Goal: Task Accomplishment & Management: Complete application form

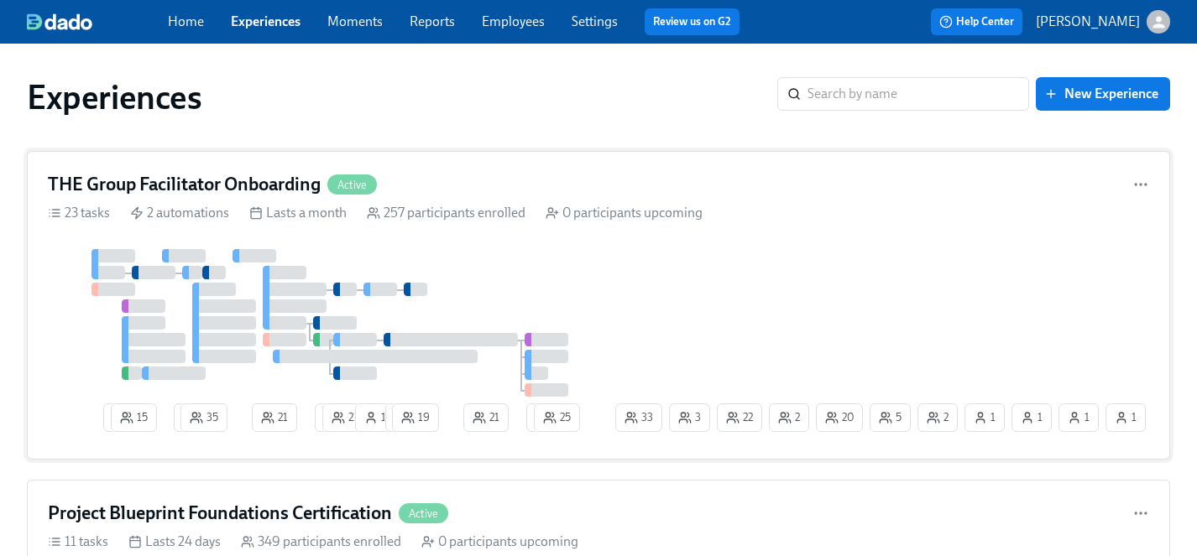
click at [566, 269] on div at bounding box center [330, 323] width 564 height 148
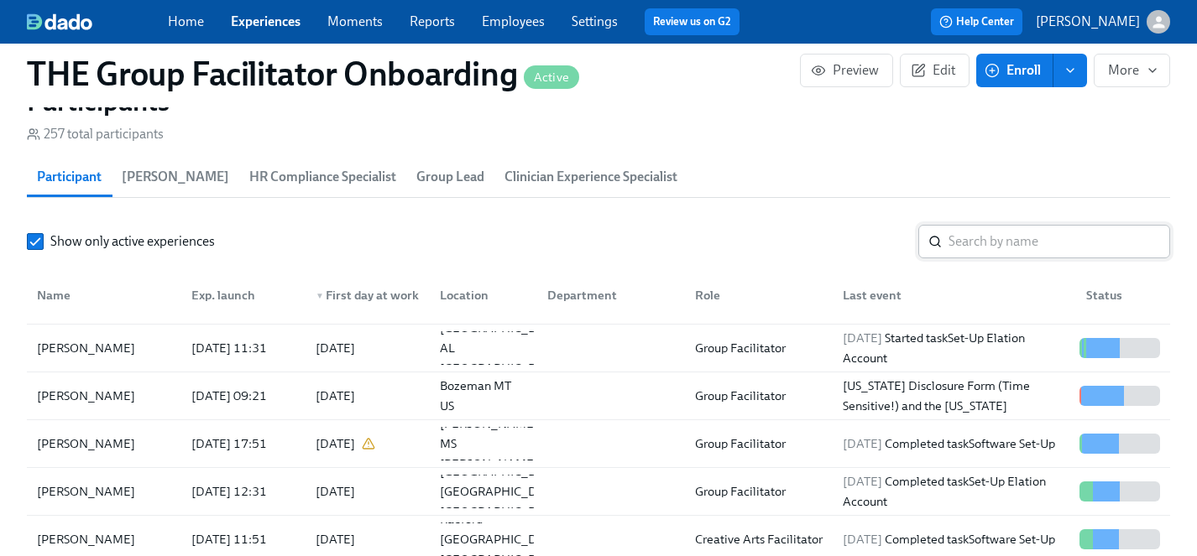
scroll to position [111, 0]
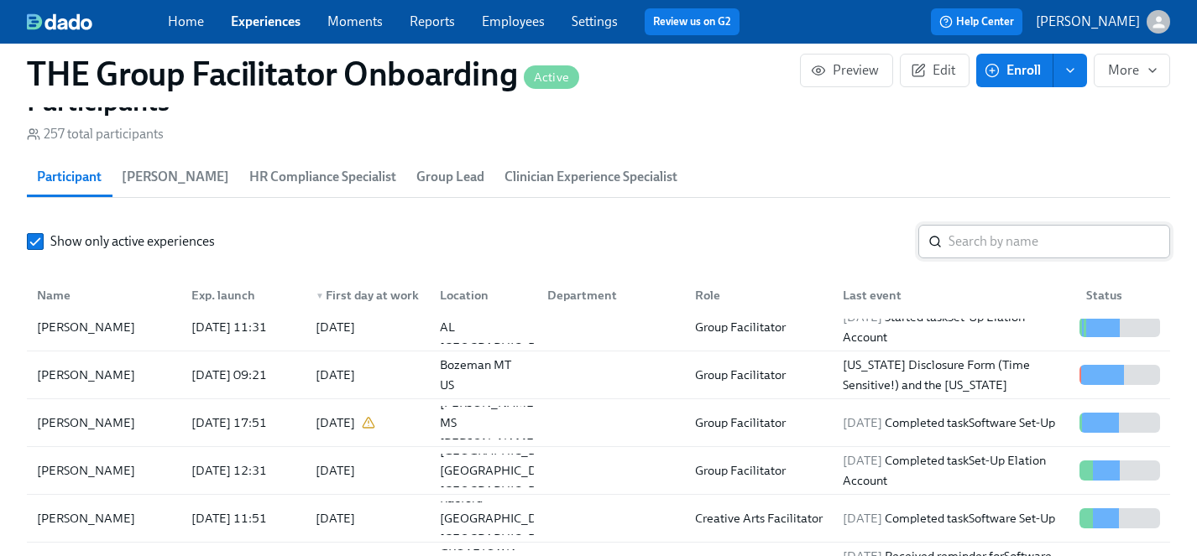
click at [978, 244] on input "search" at bounding box center [1059, 242] width 222 height 34
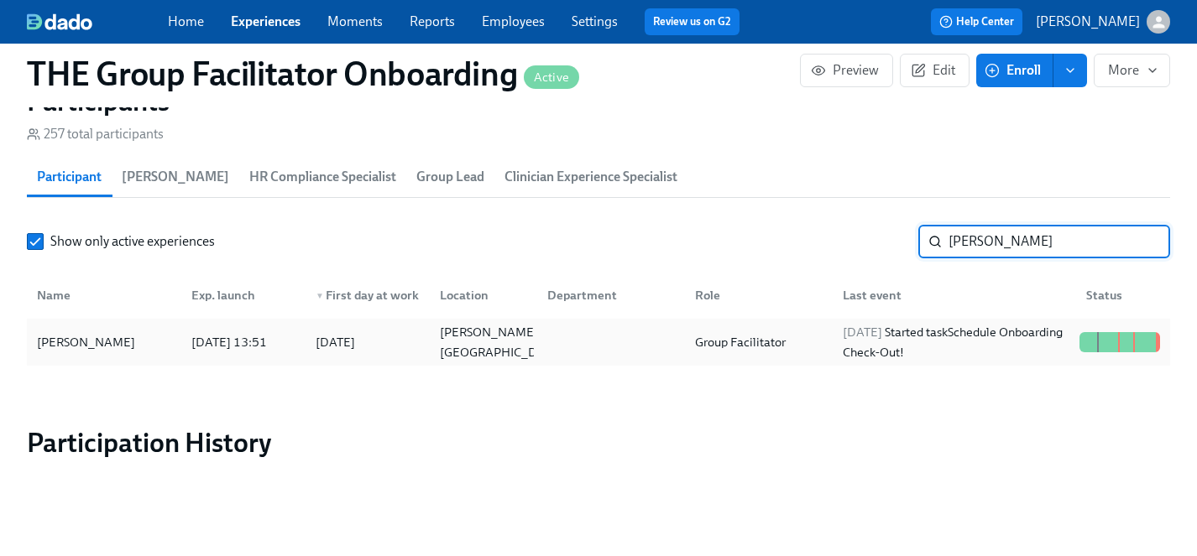
type input "katheria"
click at [86, 340] on div "Katheria Edwards" at bounding box center [86, 342] width 112 height 20
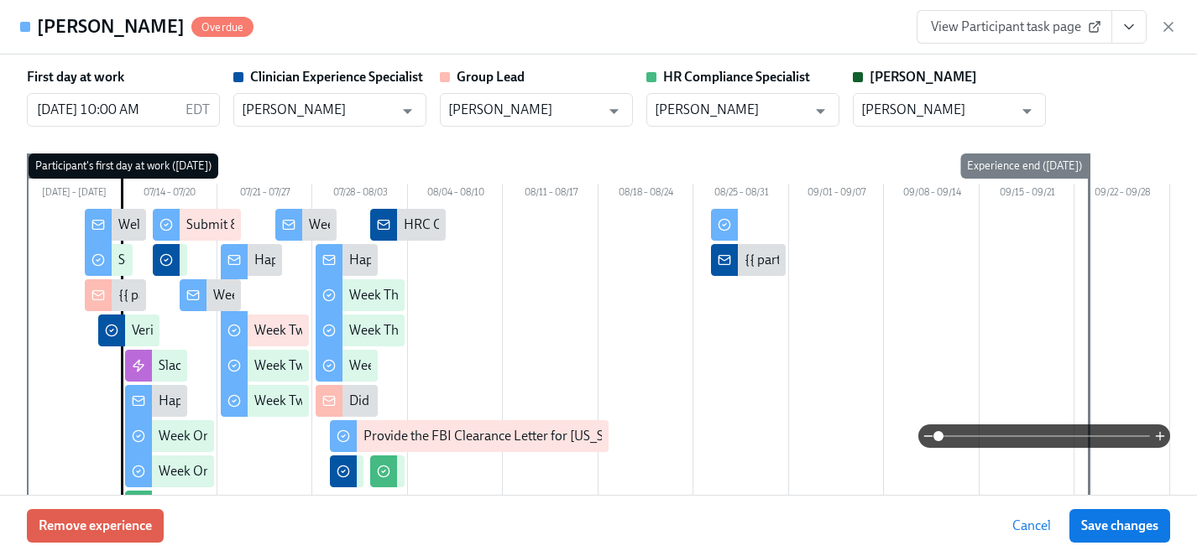
click at [1121, 28] on icon "View task page" at bounding box center [1128, 26] width 17 height 17
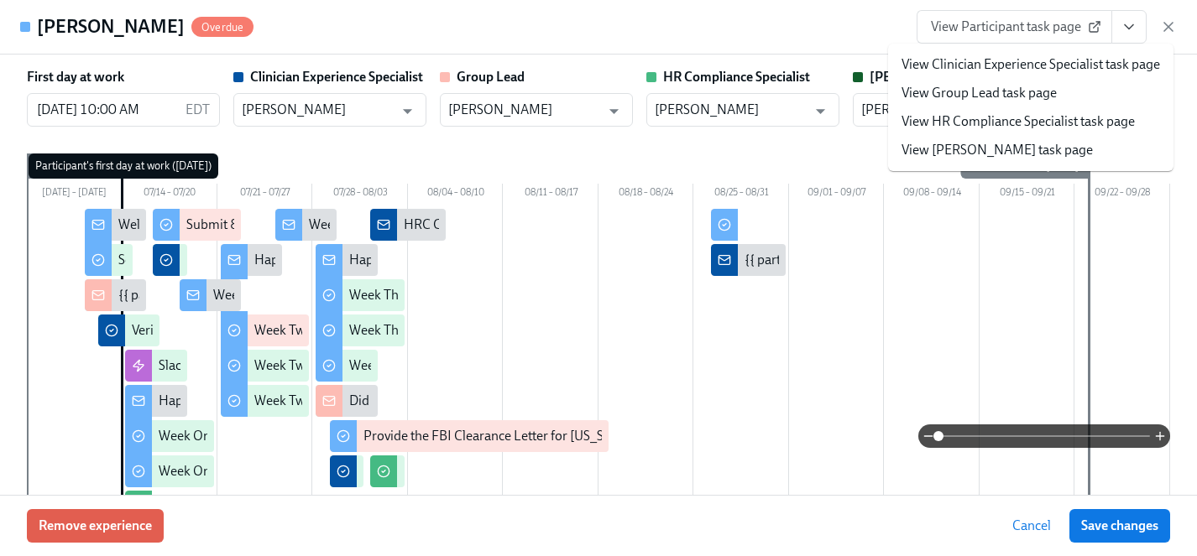
click at [969, 117] on link "View HR Compliance Specialist task page" at bounding box center [1017, 121] width 233 height 18
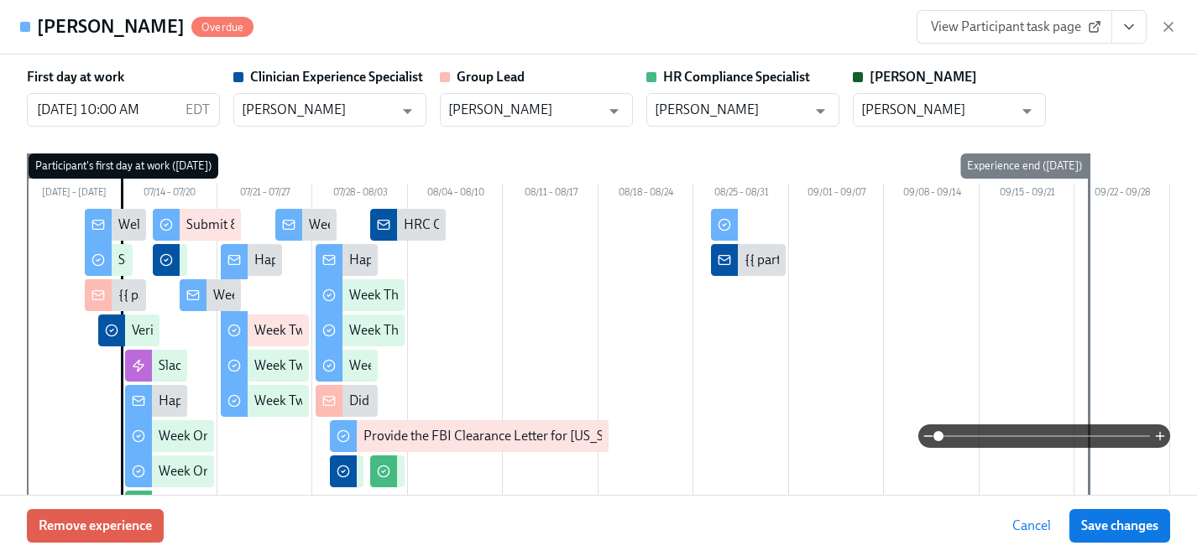
scroll to position [0, 28012]
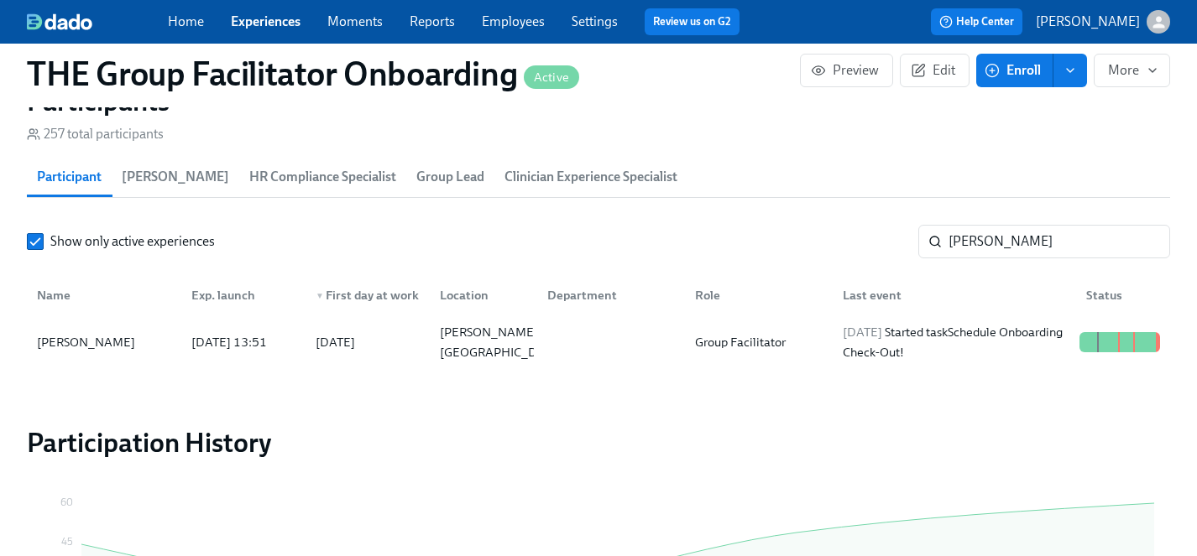
click at [242, 19] on link "Experiences" at bounding box center [266, 21] width 70 height 16
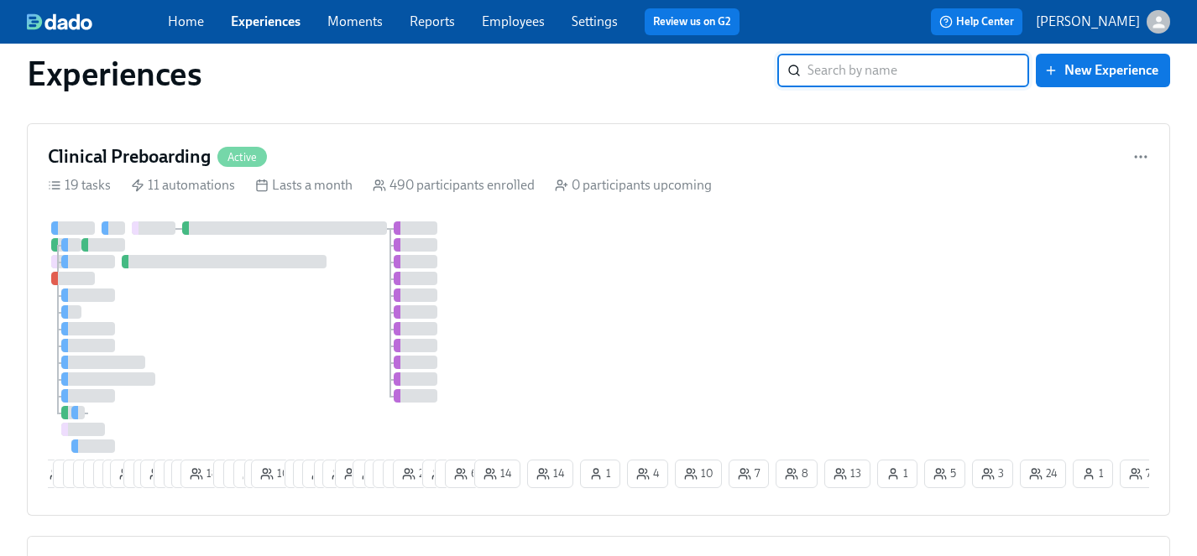
scroll to position [5025, 0]
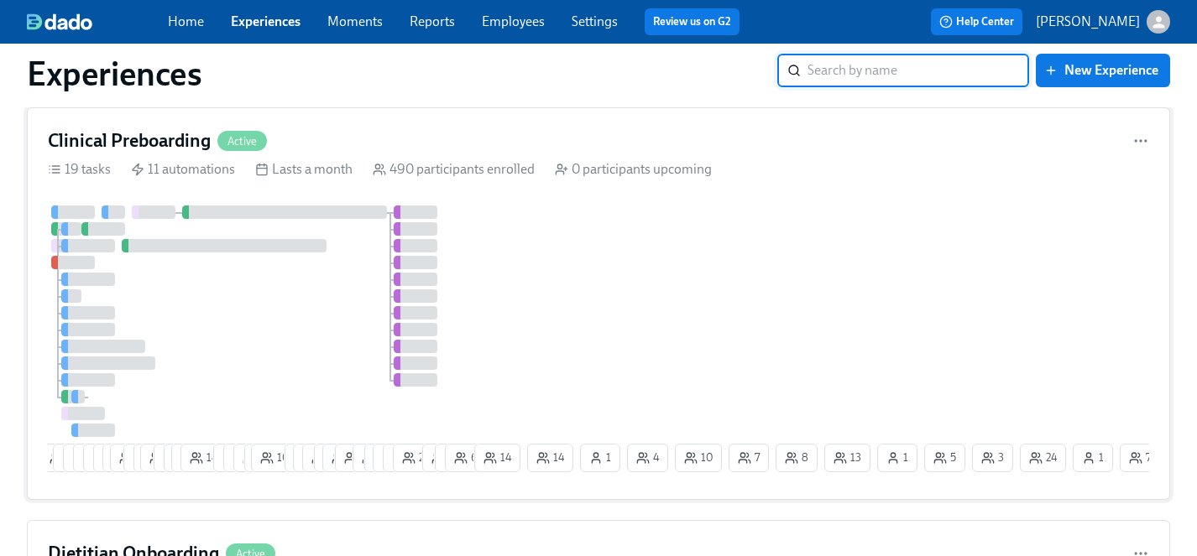
click at [312, 324] on div at bounding box center [259, 322] width 423 height 232
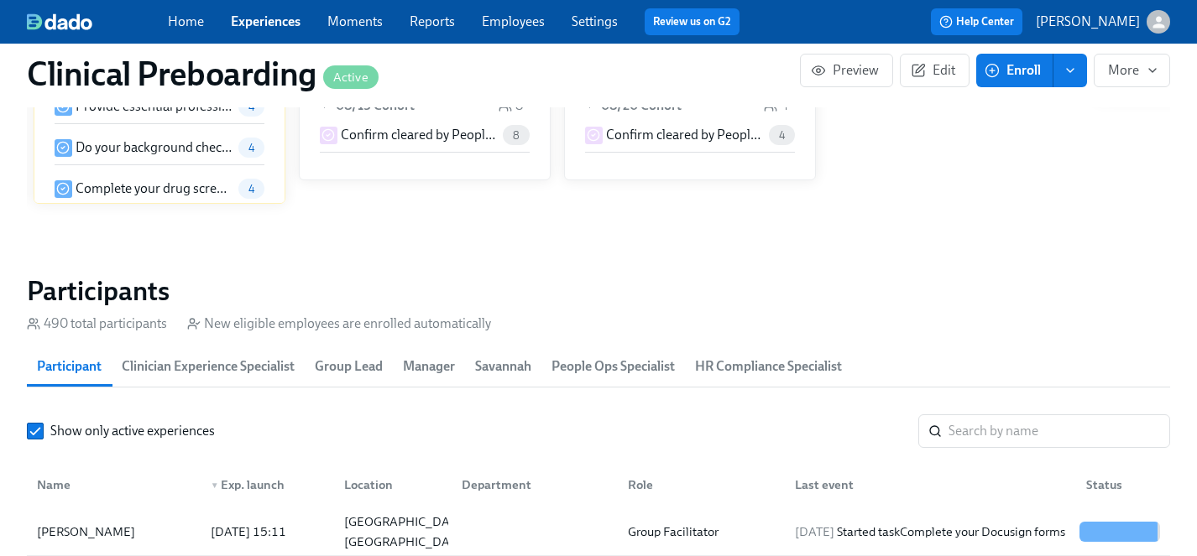
scroll to position [1629, 0]
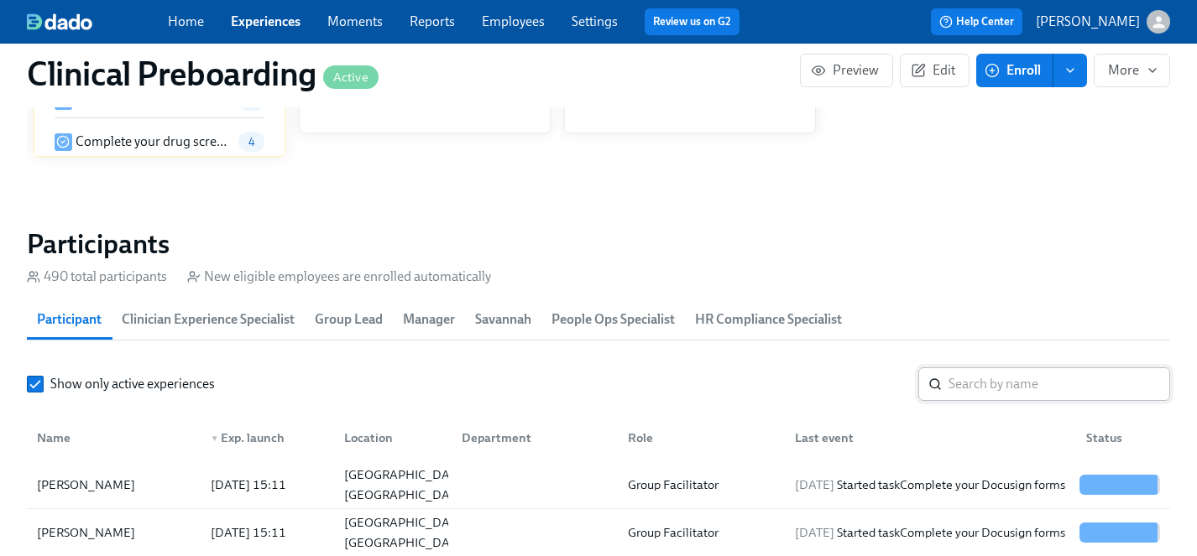
click at [1024, 383] on input "search" at bounding box center [1059, 385] width 222 height 34
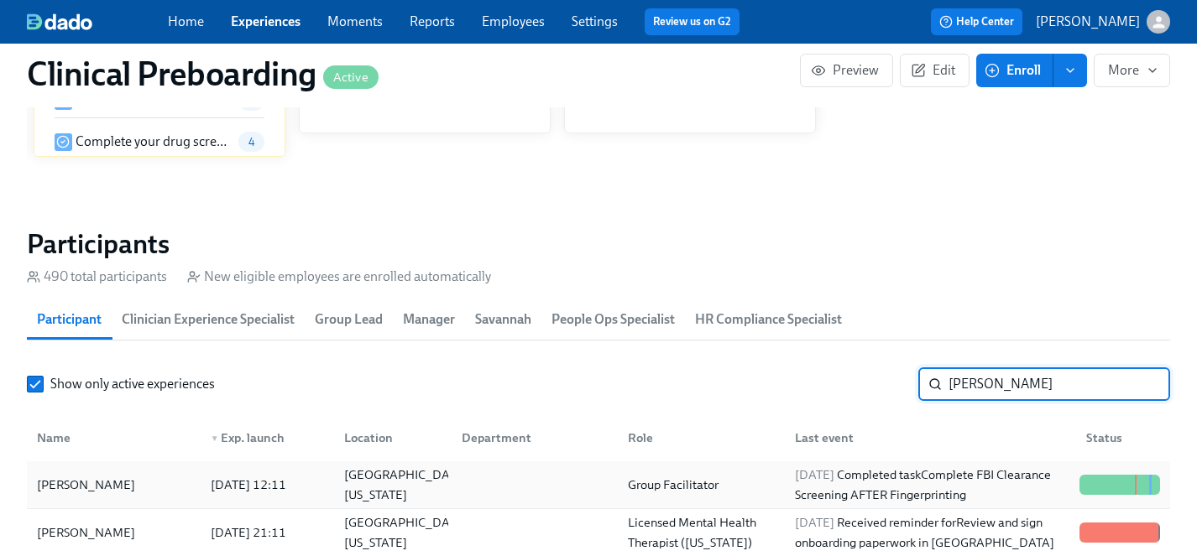
click at [61, 483] on div "Tiffany Clark" at bounding box center [86, 485] width 112 height 20
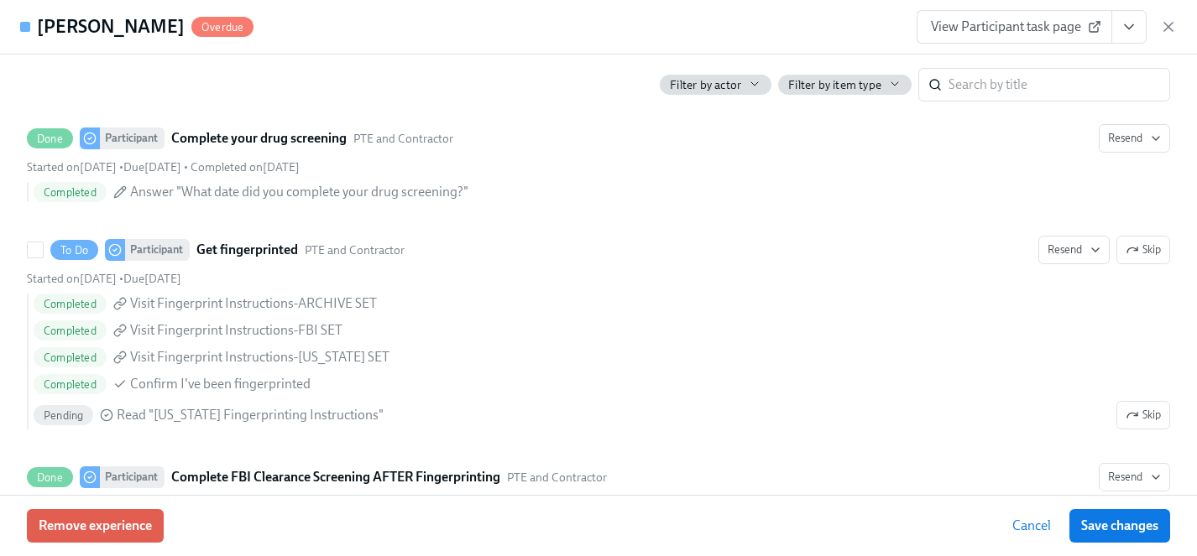
scroll to position [2303, 0]
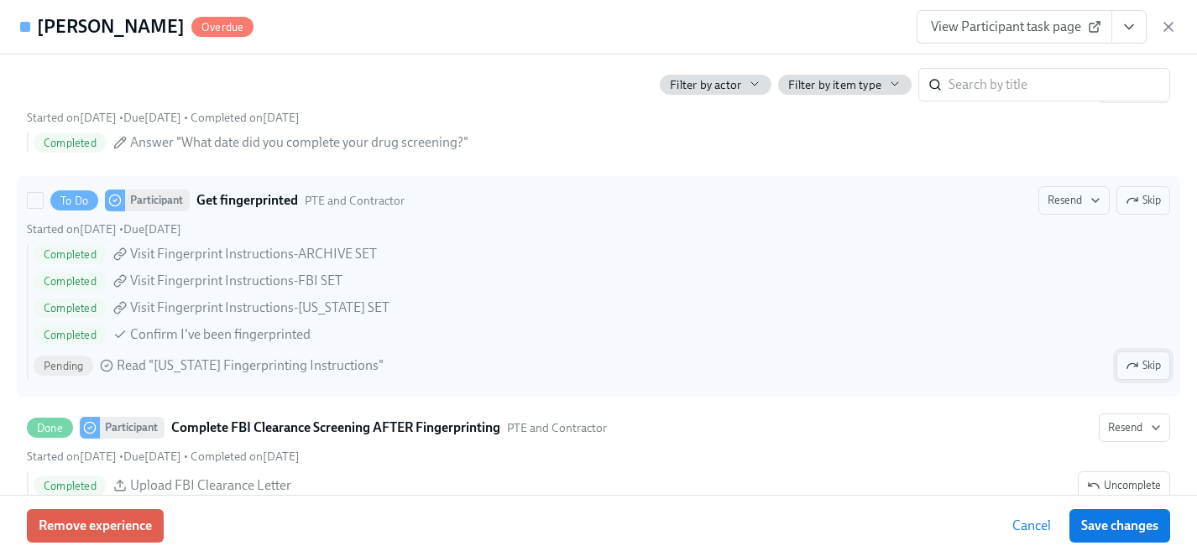
click at [1150, 363] on span "Skip" at bounding box center [1142, 365] width 35 height 17
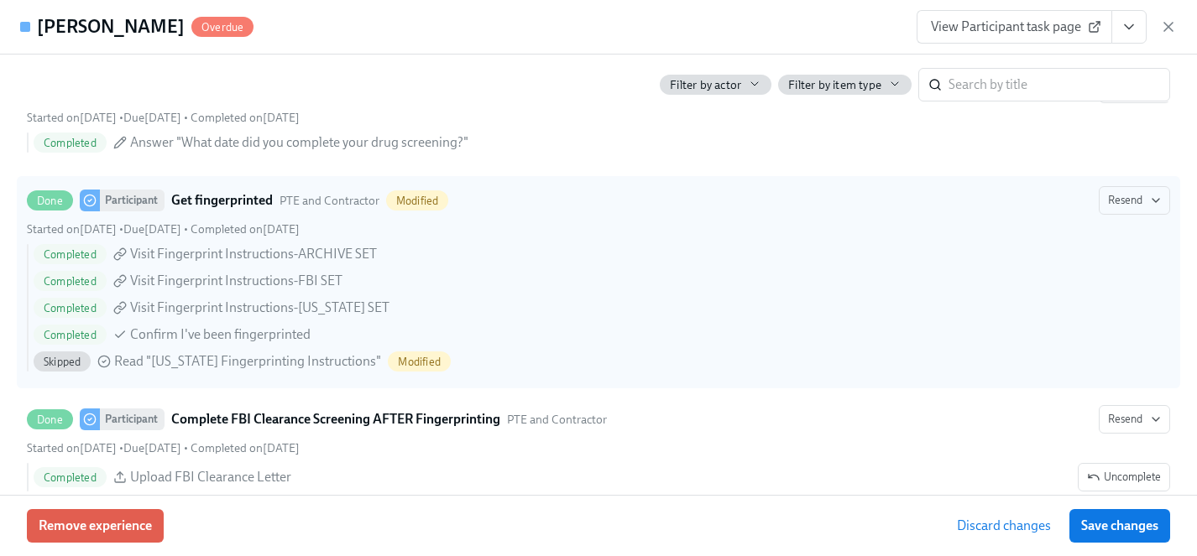
click at [1126, 531] on span "Save changes" at bounding box center [1119, 526] width 77 height 17
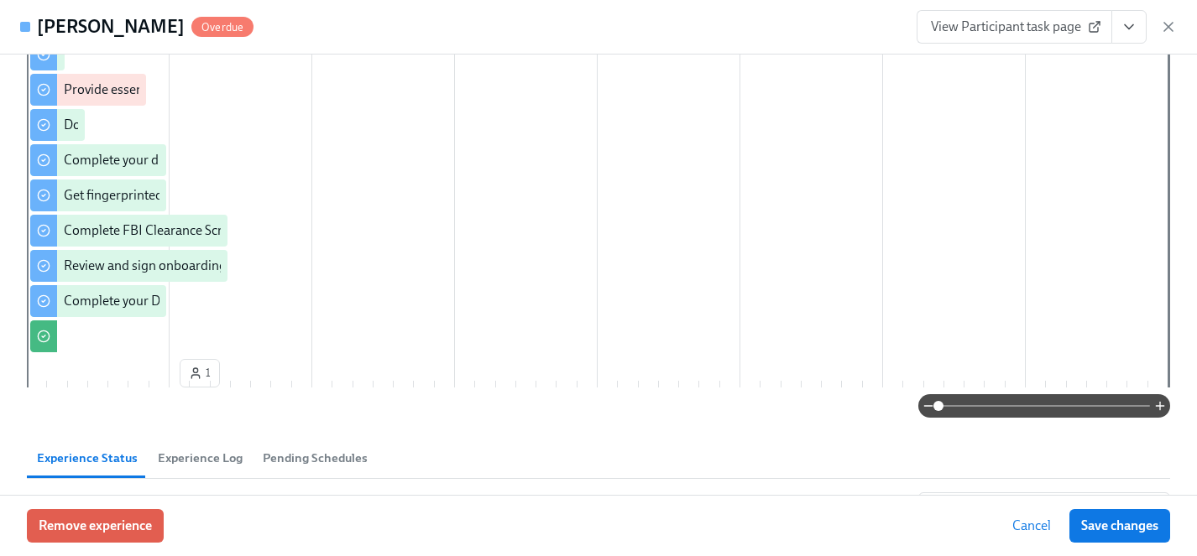
scroll to position [0, 0]
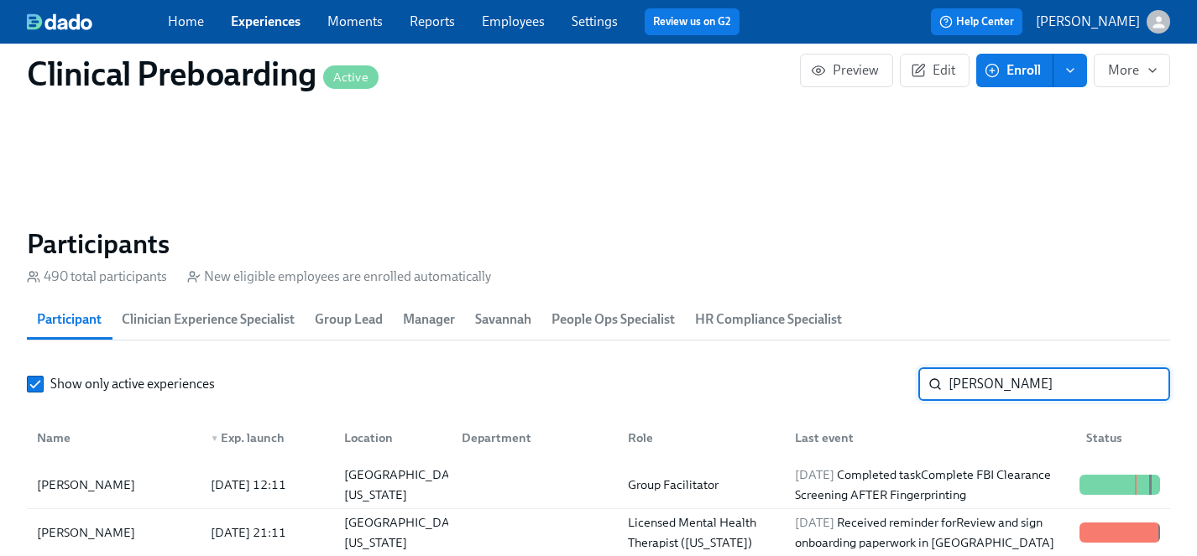
drag, startPoint x: 1006, startPoint y: 385, endPoint x: 869, endPoint y: 384, distance: 136.8
click at [869, 384] on div "Show only active experiences tiffany ​" at bounding box center [598, 385] width 1143 height 34
type input "mcil"
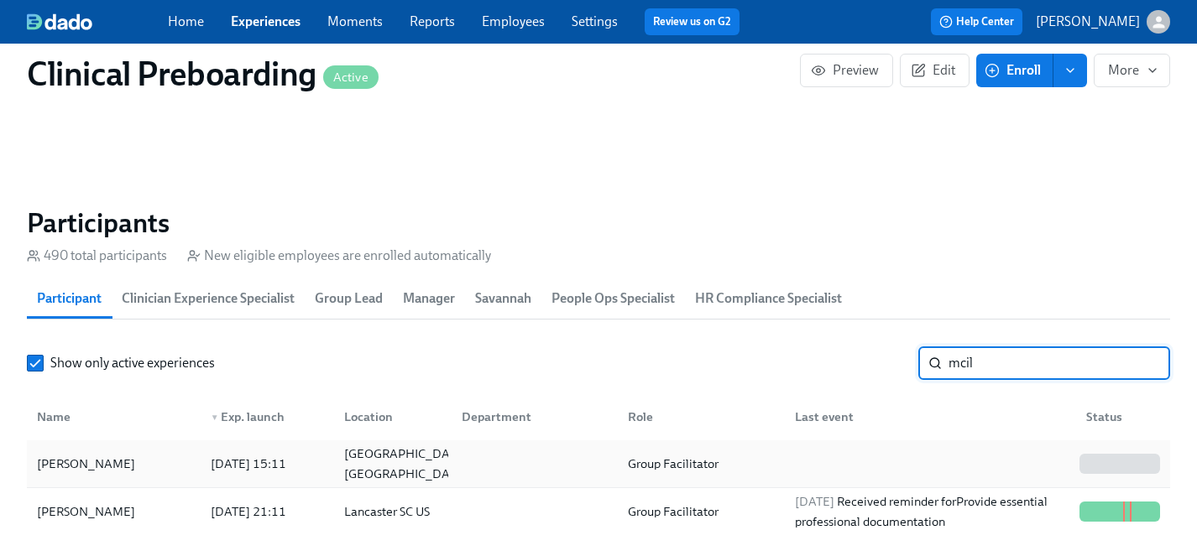
scroll to position [1646, 0]
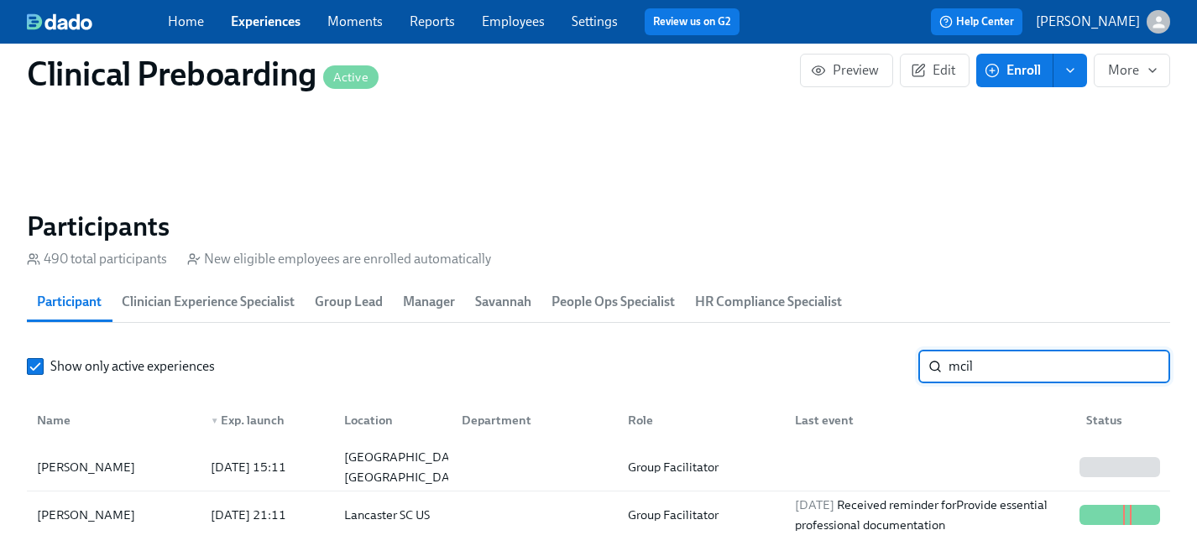
click at [1143, 364] on input "mcil" at bounding box center [1059, 367] width 222 height 34
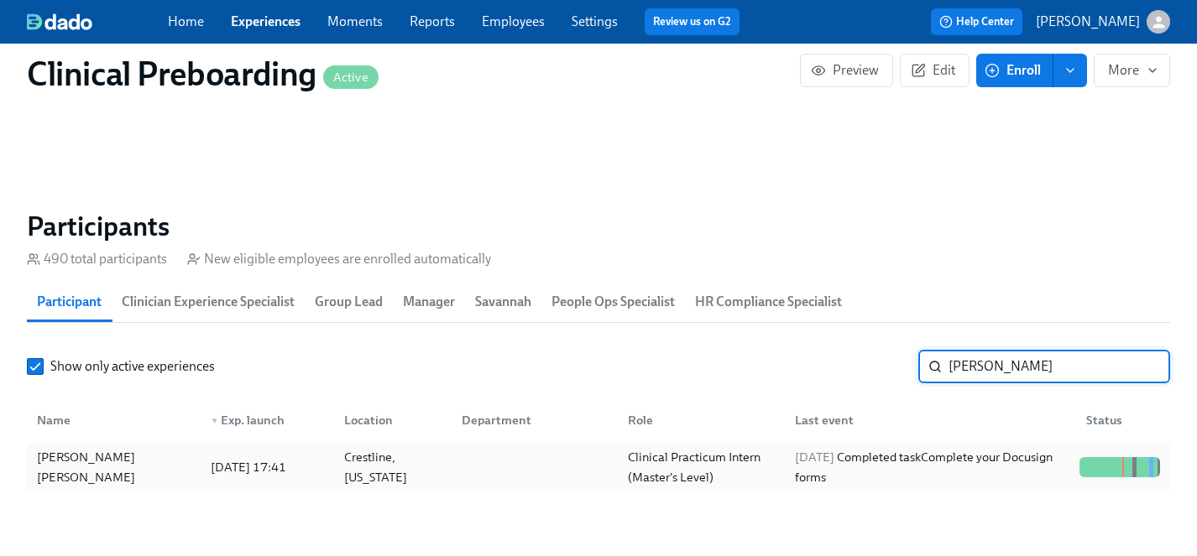
click at [89, 464] on div "Marley Adams" at bounding box center [113, 467] width 167 height 40
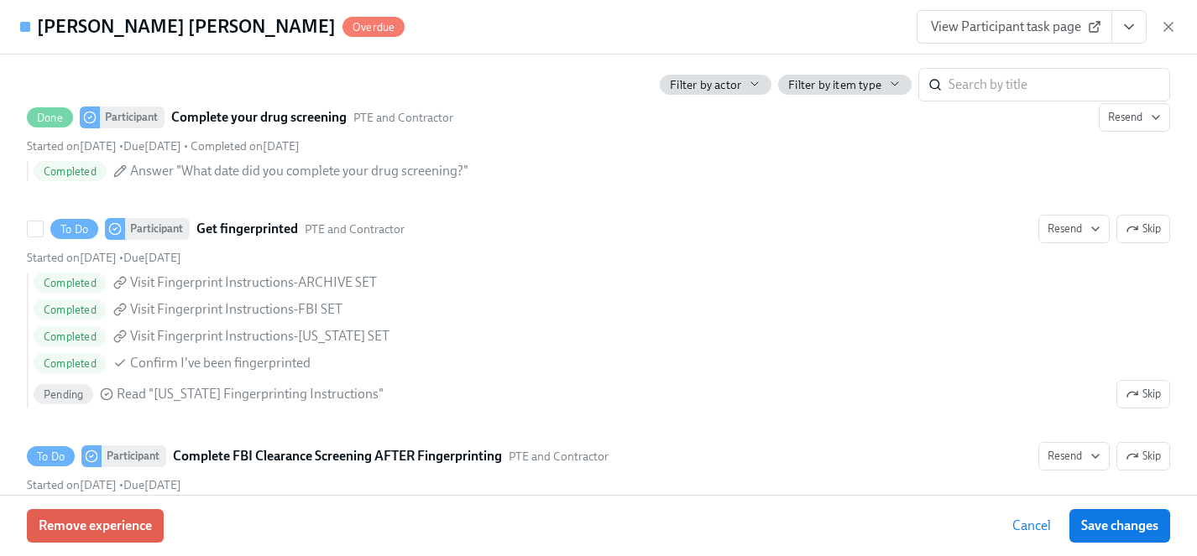
scroll to position [2129, 0]
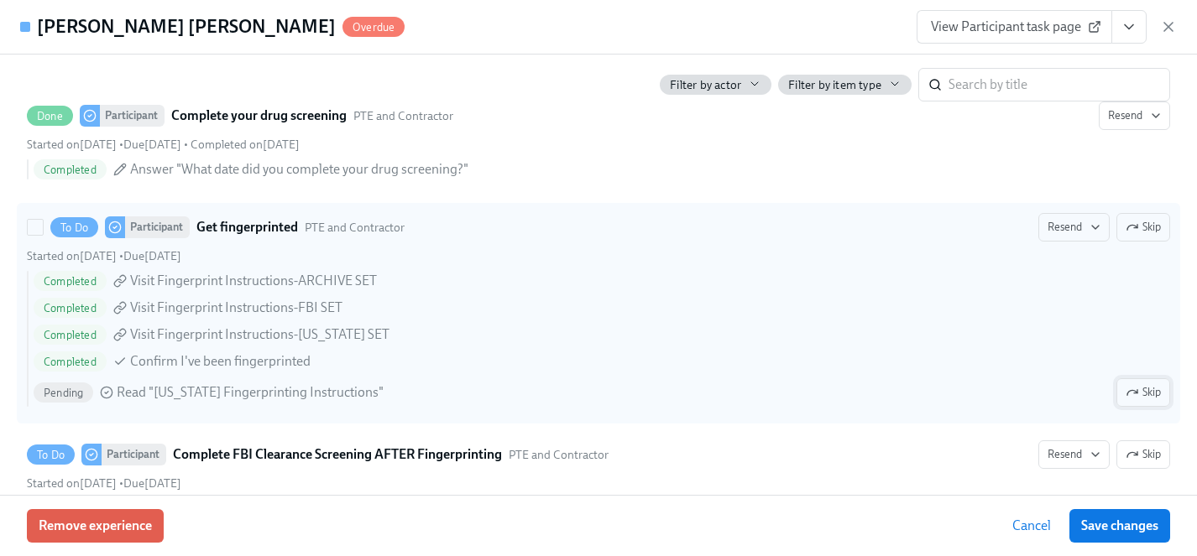
click at [1162, 391] on button "Skip" at bounding box center [1143, 392] width 54 height 29
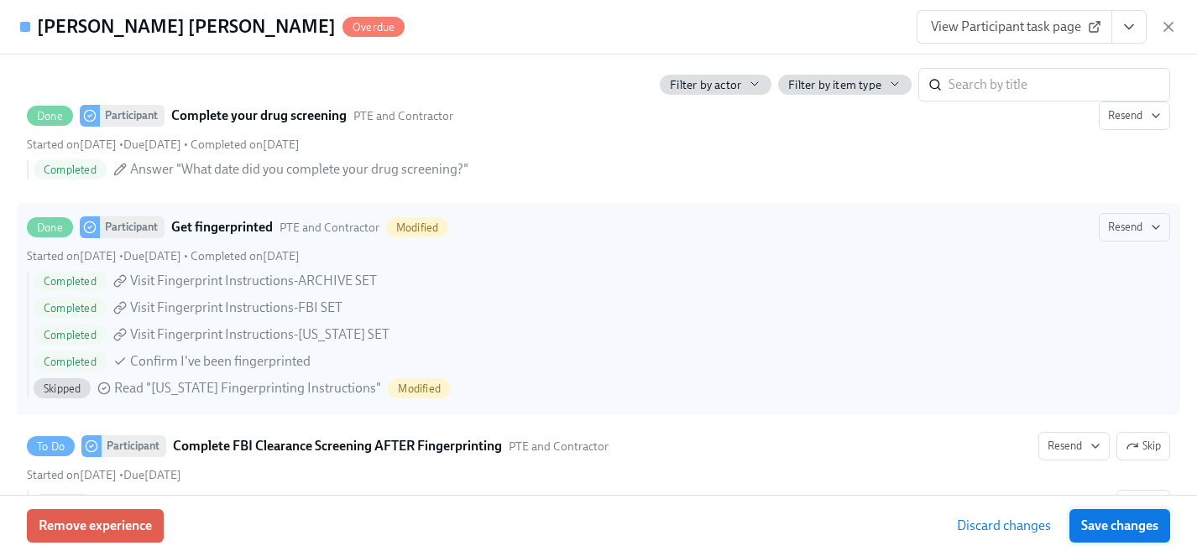
click at [1133, 527] on span "Save changes" at bounding box center [1119, 526] width 77 height 17
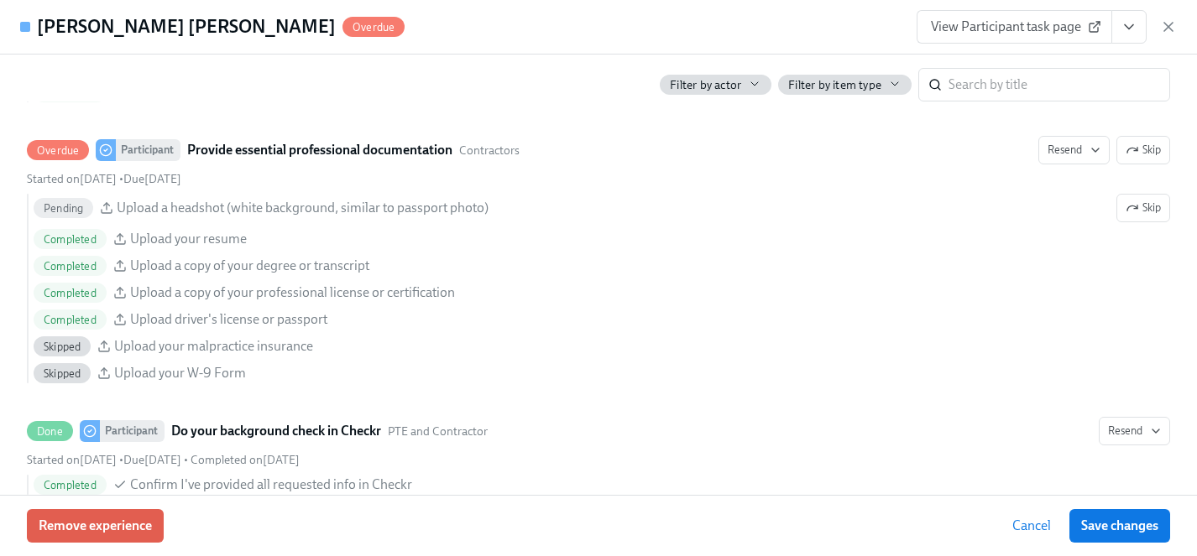
scroll to position [1703, 0]
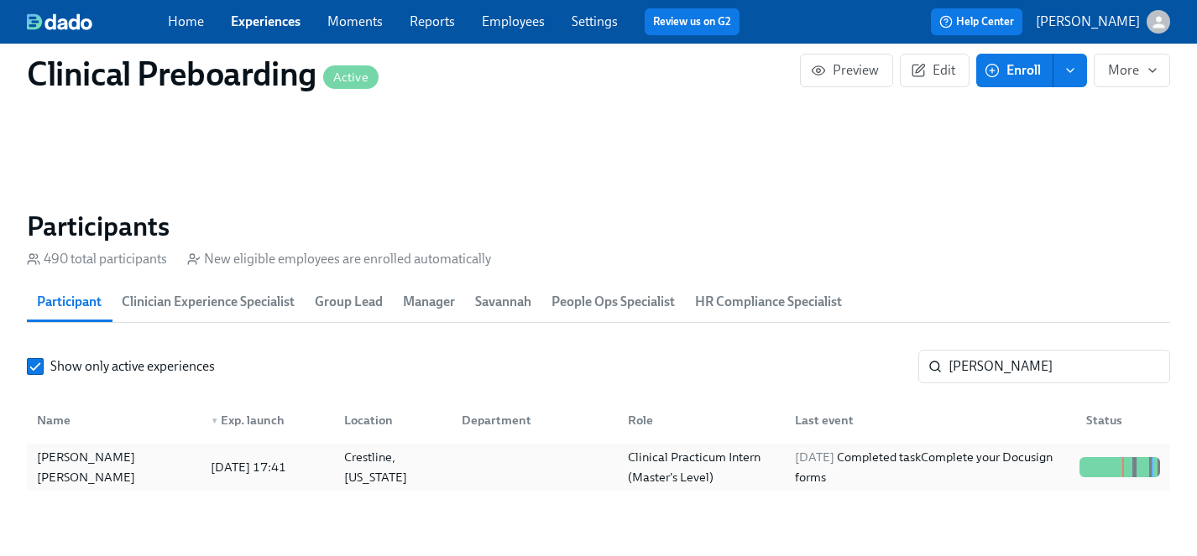
click at [993, 462] on div "Show only active experiences marley ​ Name ▼ Exp. launch Location Department Ro…" at bounding box center [598, 420] width 1143 height 141
click at [798, 383] on div "Show only active experiences marley ​" at bounding box center [598, 367] width 1143 height 34
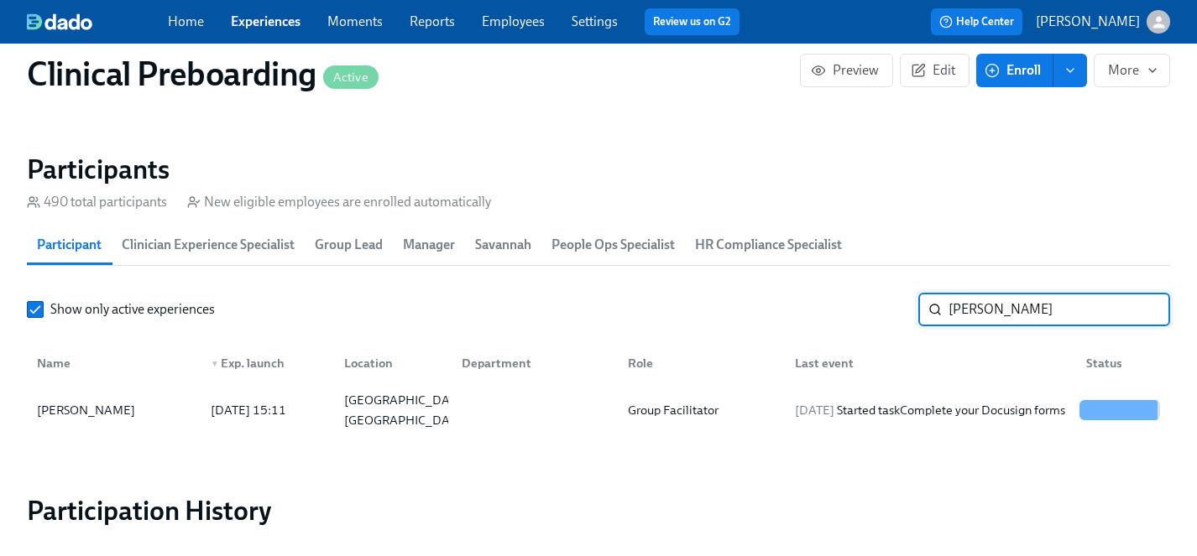
scroll to position [1705, 0]
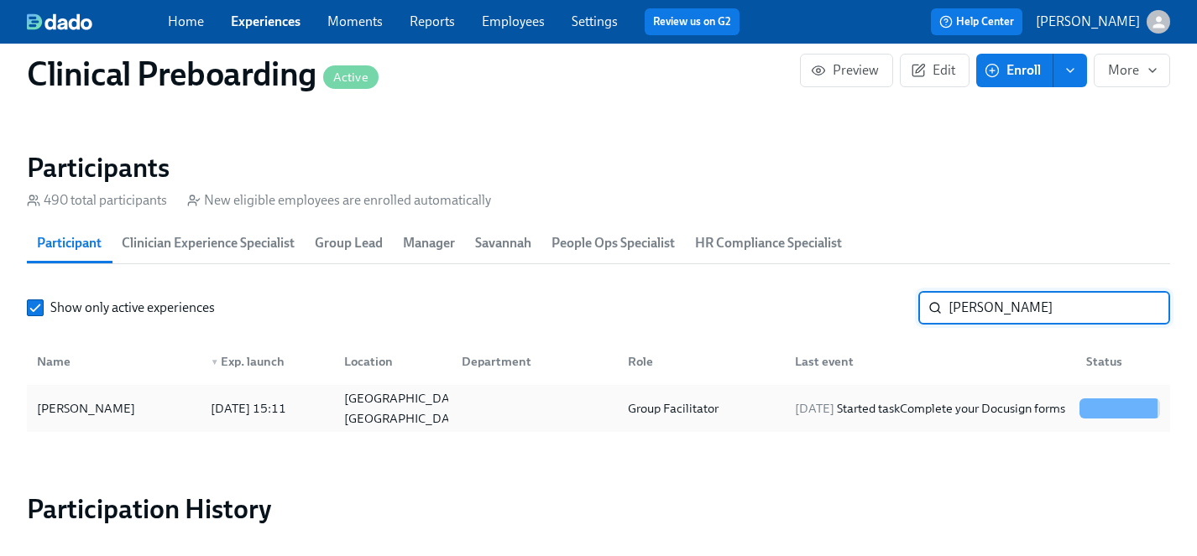
type input "isabella"
click at [102, 405] on div "Isabella McIlvaine" at bounding box center [86, 409] width 112 height 20
click at [1144, 306] on input "isabella" at bounding box center [1059, 308] width 222 height 34
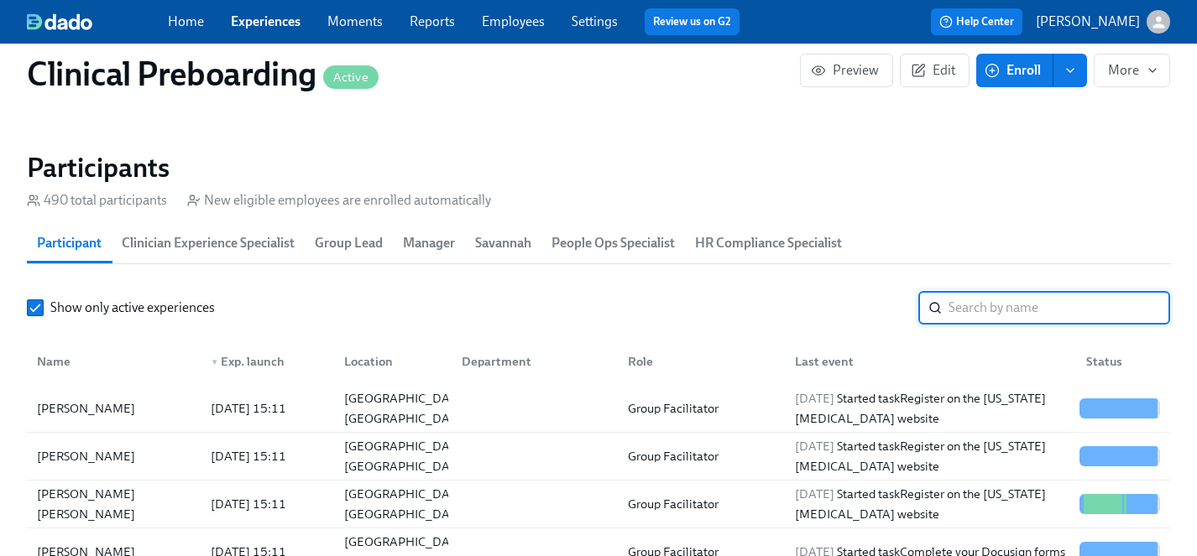
click at [992, 305] on input "search" at bounding box center [1059, 308] width 222 height 34
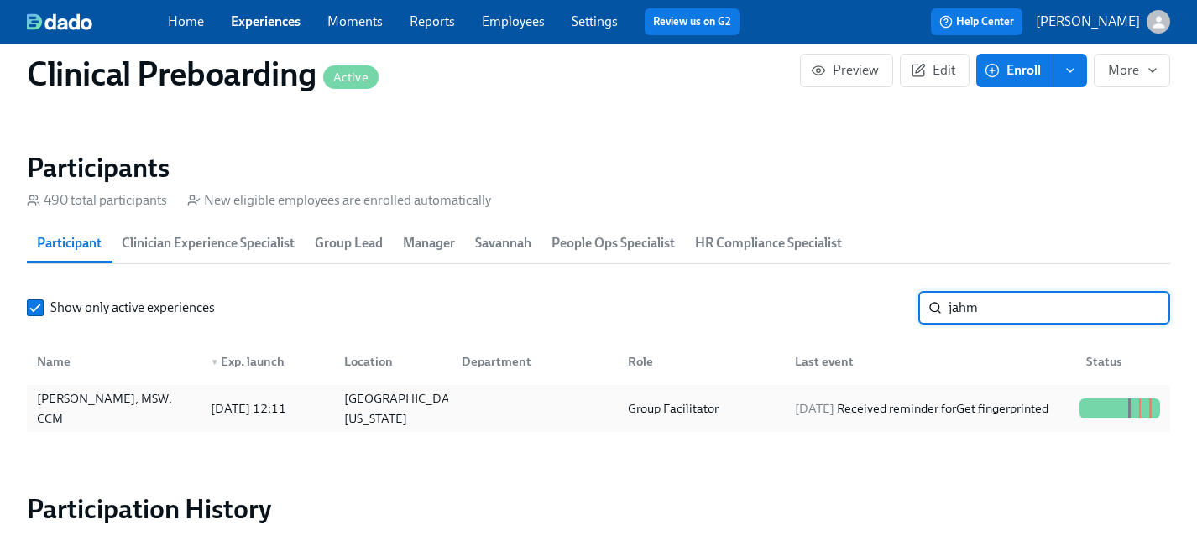
type input "jahm"
click at [109, 392] on div "Jahmiya Brady Sturdivant, MSW, CCM" at bounding box center [113, 409] width 167 height 40
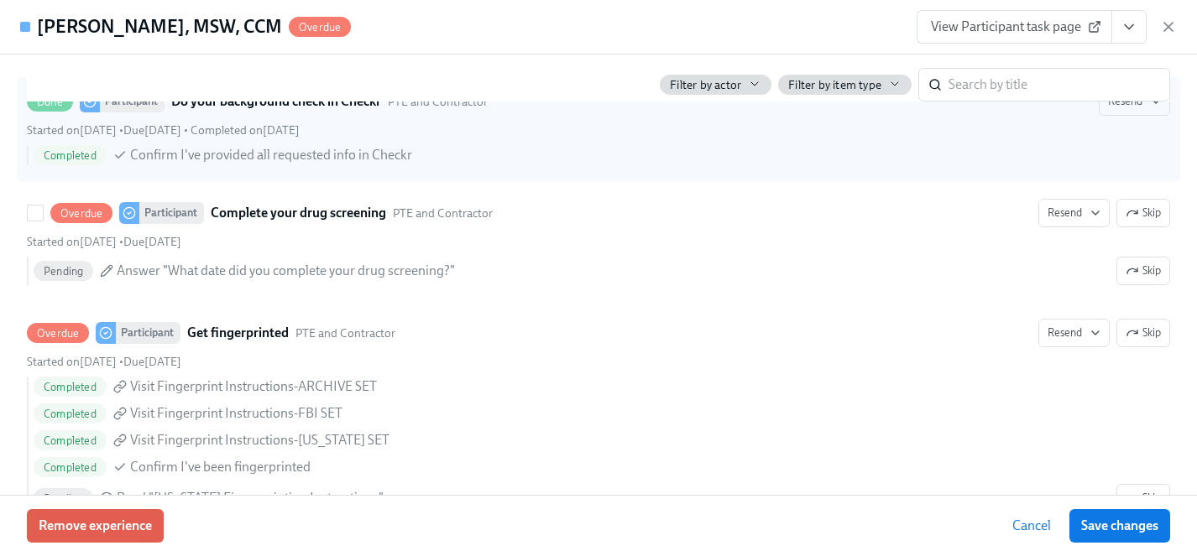
scroll to position [2371, 0]
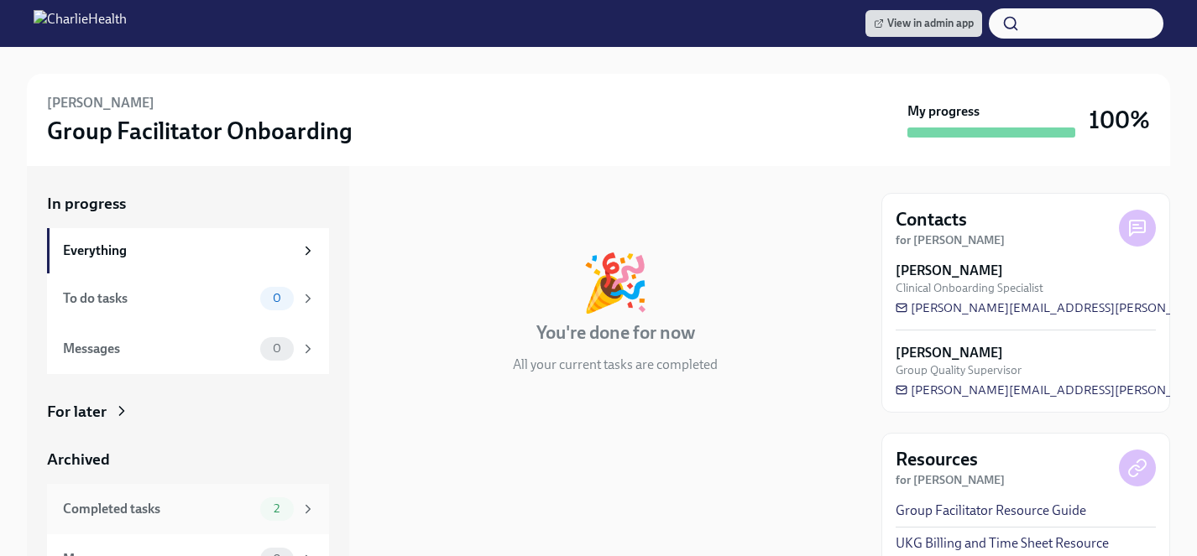
click at [130, 500] on div "Completed tasks" at bounding box center [158, 509] width 190 height 18
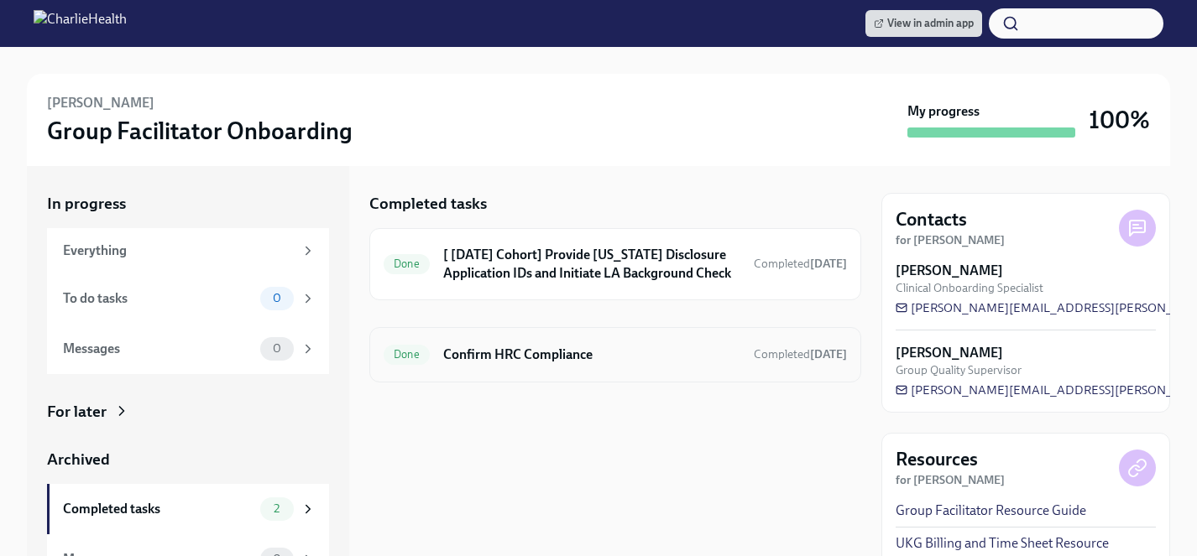
click at [580, 361] on h6 "Confirm HRC Compliance" at bounding box center [591, 355] width 297 height 18
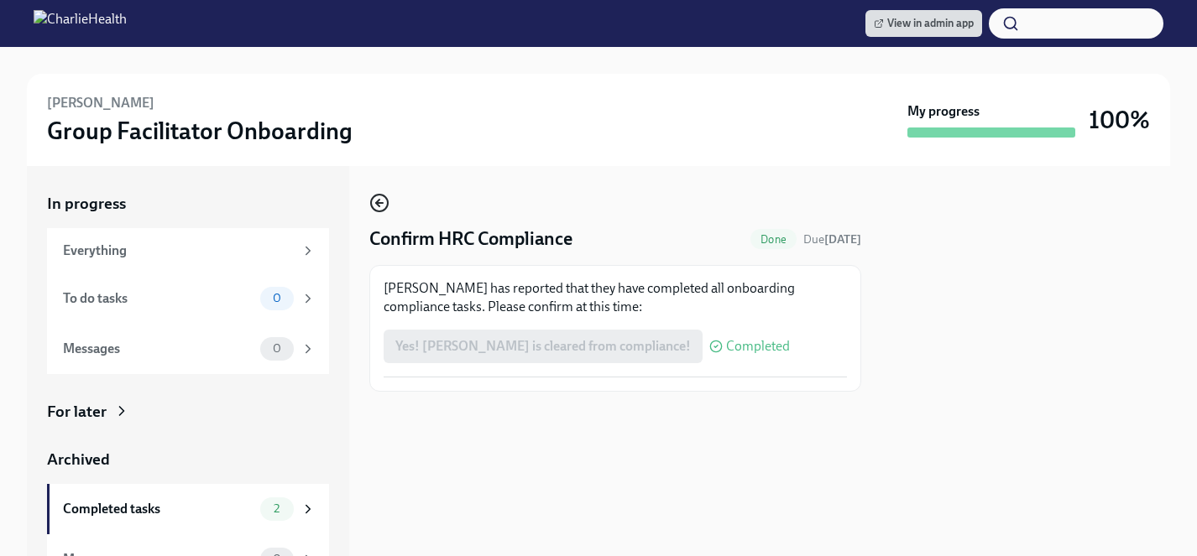
click at [379, 201] on icon "button" at bounding box center [379, 203] width 20 height 20
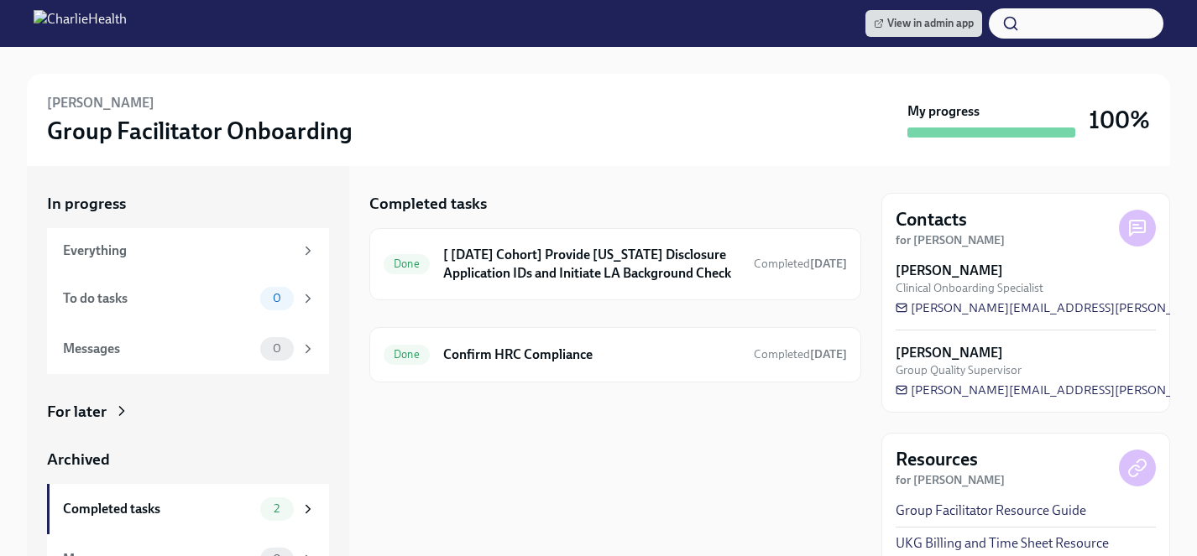
scroll to position [29, 0]
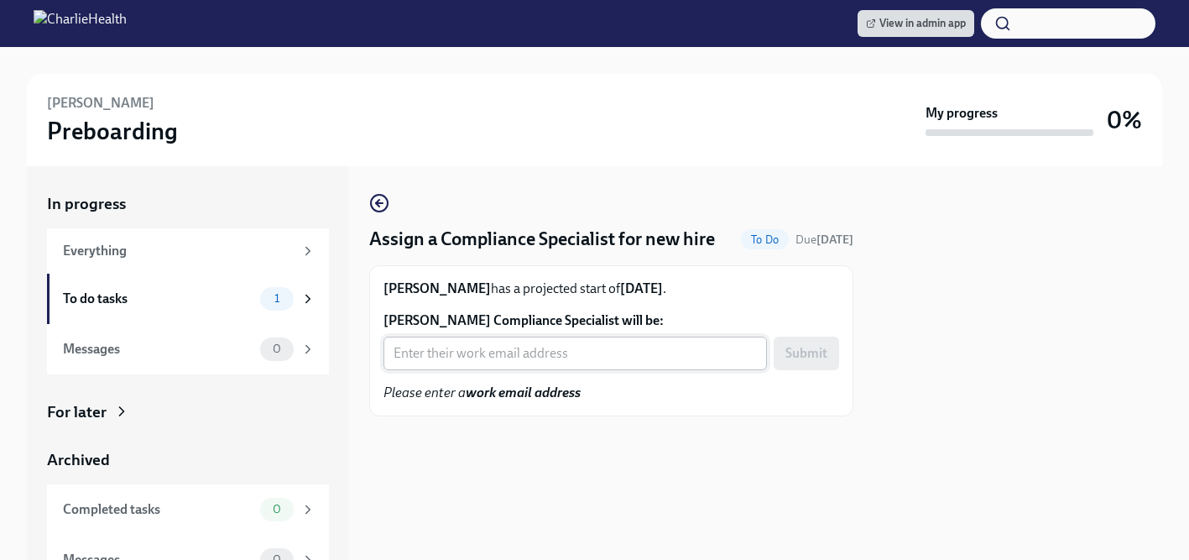
click at [528, 353] on input "Jessica Wise's Compliance Specialist will be:" at bounding box center [574, 353] width 383 height 34
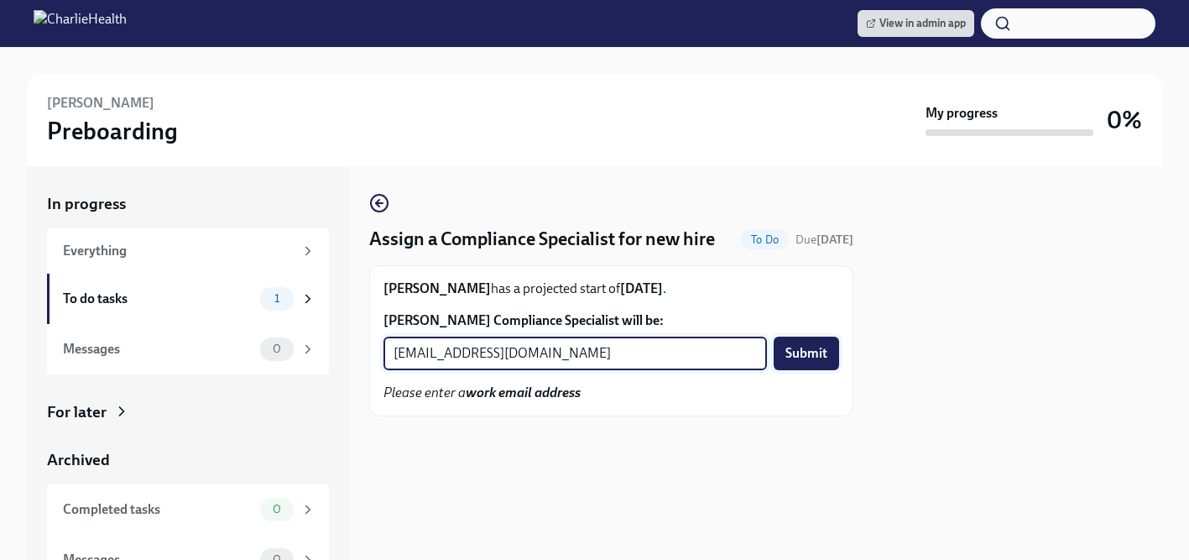
type input "crystal.hemenes@charliehealth.com"
click at [806, 360] on span "Submit" at bounding box center [806, 353] width 42 height 17
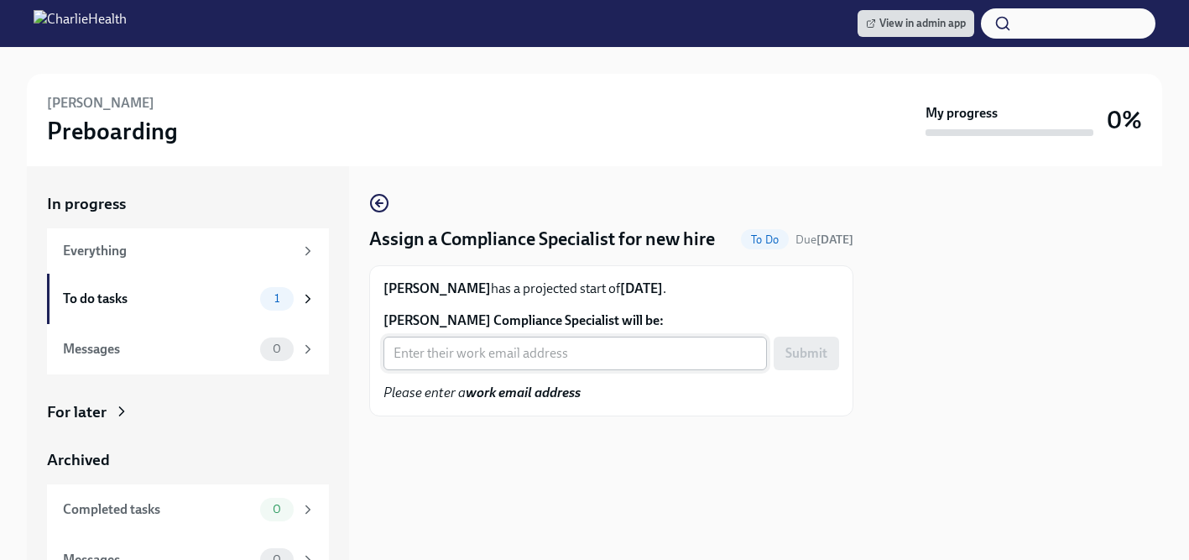
click at [508, 355] on input "Lawanda Harmon's Compliance Specialist will be:" at bounding box center [574, 353] width 383 height 34
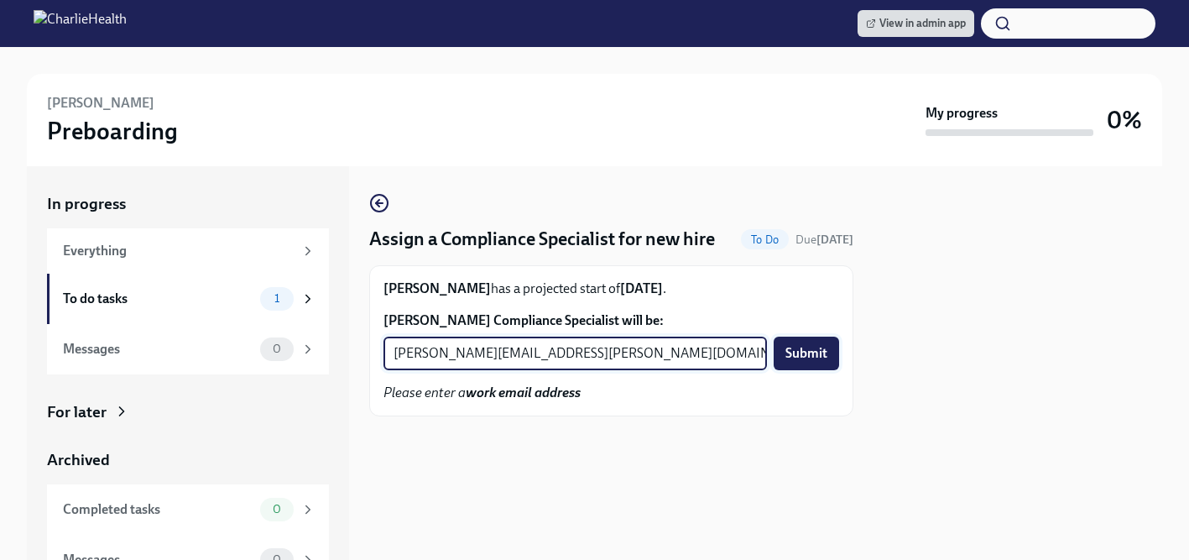
type input "chelsey.mendoza@charliehealth.com"
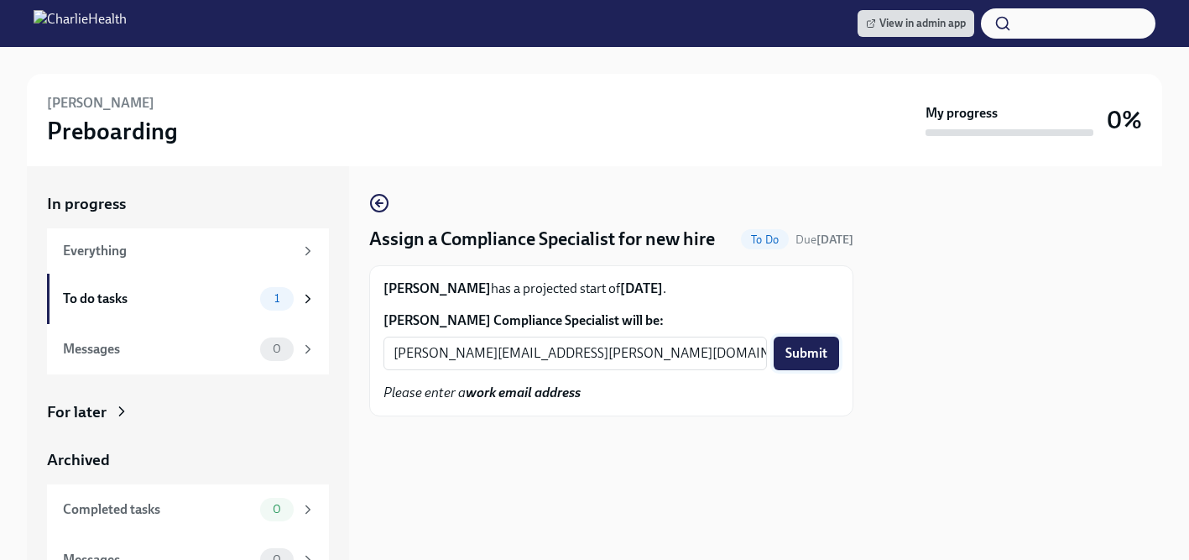
click at [795, 358] on span "Submit" at bounding box center [806, 353] width 42 height 17
click at [808, 352] on span "Submit" at bounding box center [806, 353] width 42 height 17
click at [533, 358] on input "Ashley Smith's Compliance Specialist will be:" at bounding box center [574, 353] width 383 height 34
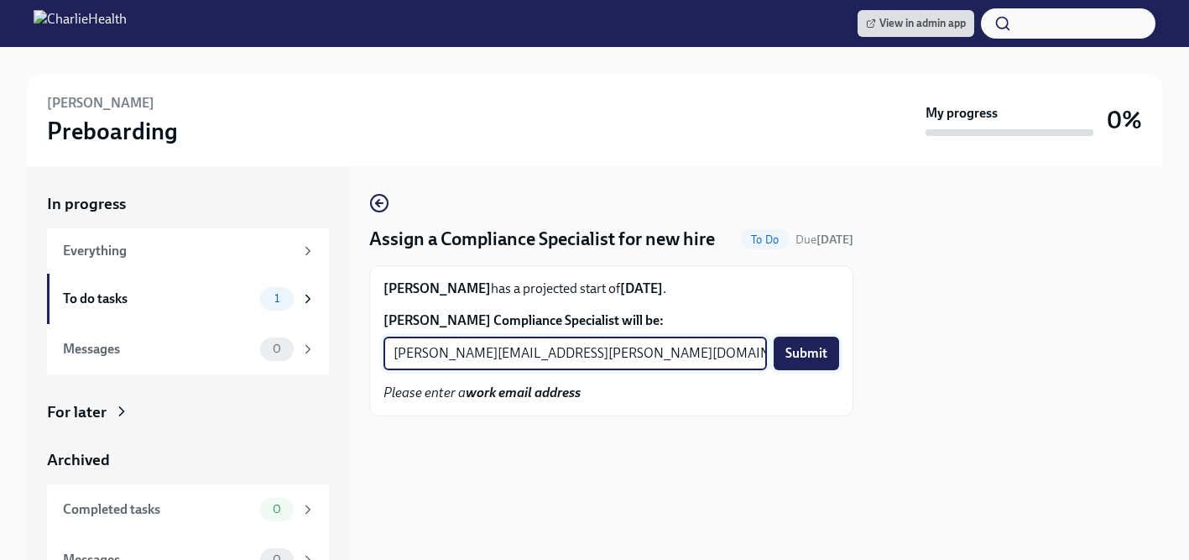
type input "kristy.johnson@charliehealth.com"
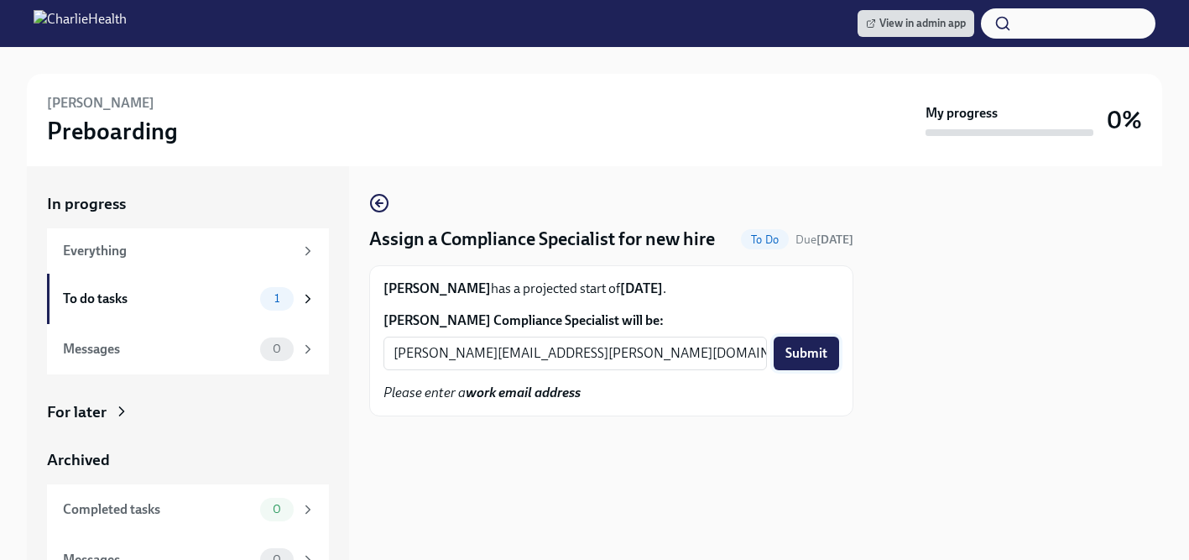
click at [806, 352] on span "Submit" at bounding box center [806, 353] width 42 height 17
click at [493, 355] on input "Jacqueline Garth's Compliance Specialist will be:" at bounding box center [574, 353] width 383 height 34
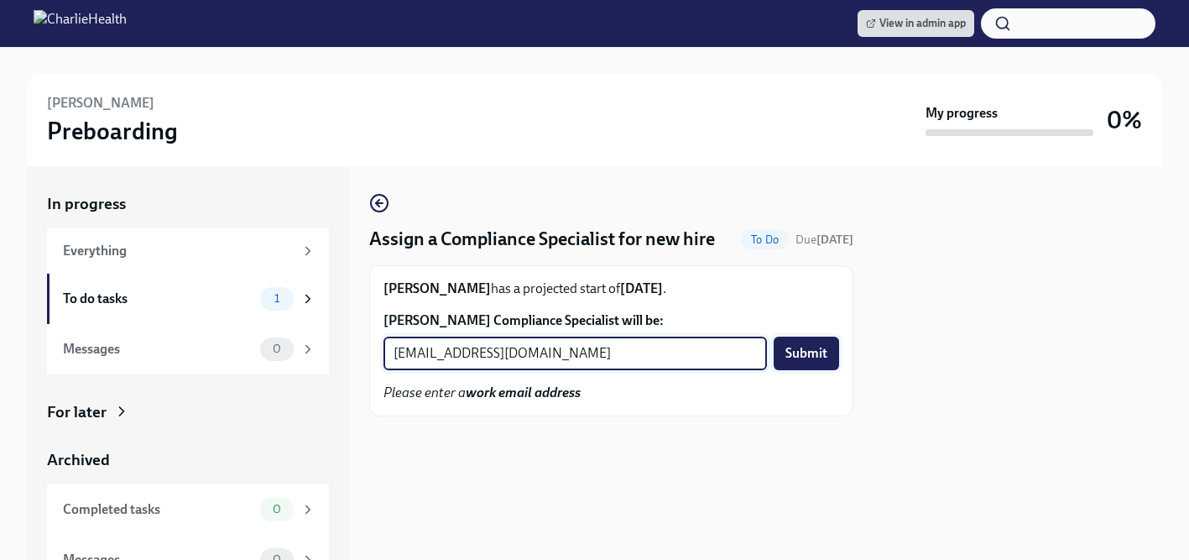
type input "crystal.hemenes@charliehealth.com"
click at [830, 346] on button "Submit" at bounding box center [806, 353] width 65 height 34
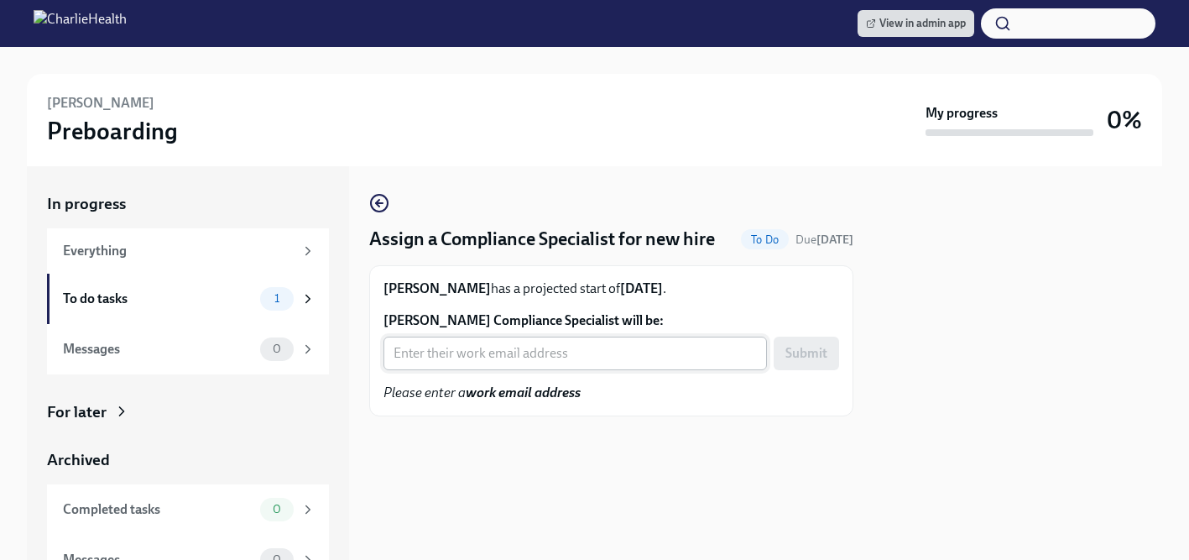
click at [549, 351] on input "[PERSON_NAME] Compliance Specialist will be:" at bounding box center [574, 353] width 383 height 34
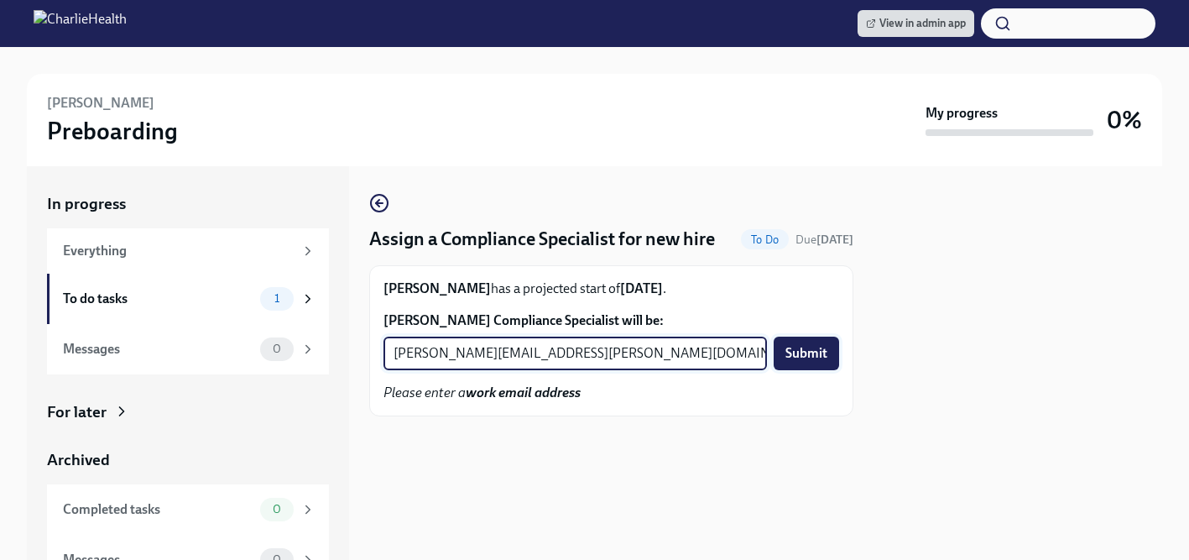
type input "[PERSON_NAME][EMAIL_ADDRESS][PERSON_NAME][DOMAIN_NAME]"
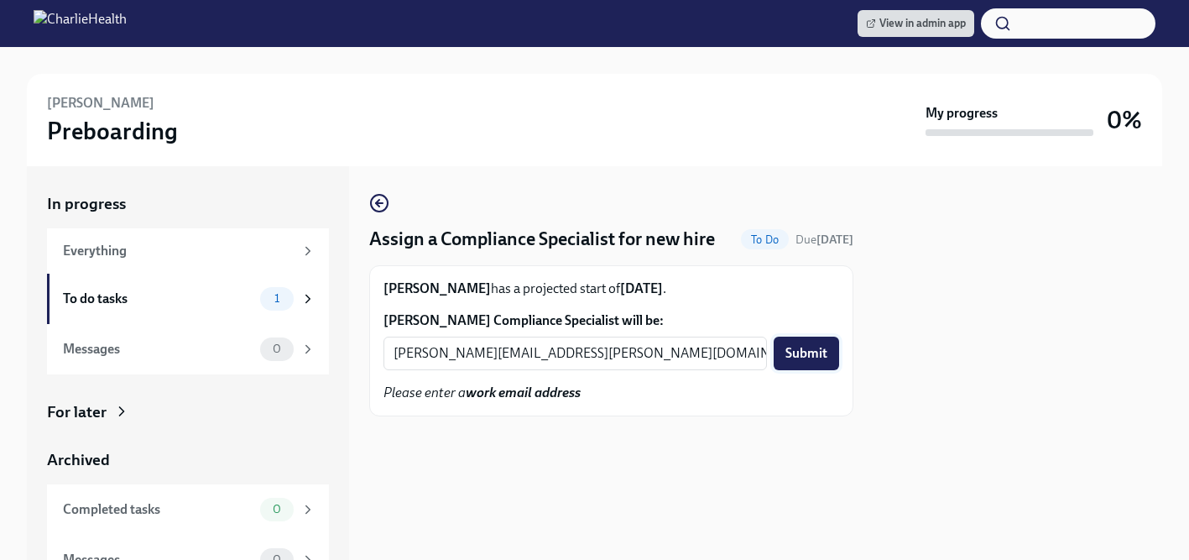
click at [806, 363] on button "Submit" at bounding box center [806, 353] width 65 height 34
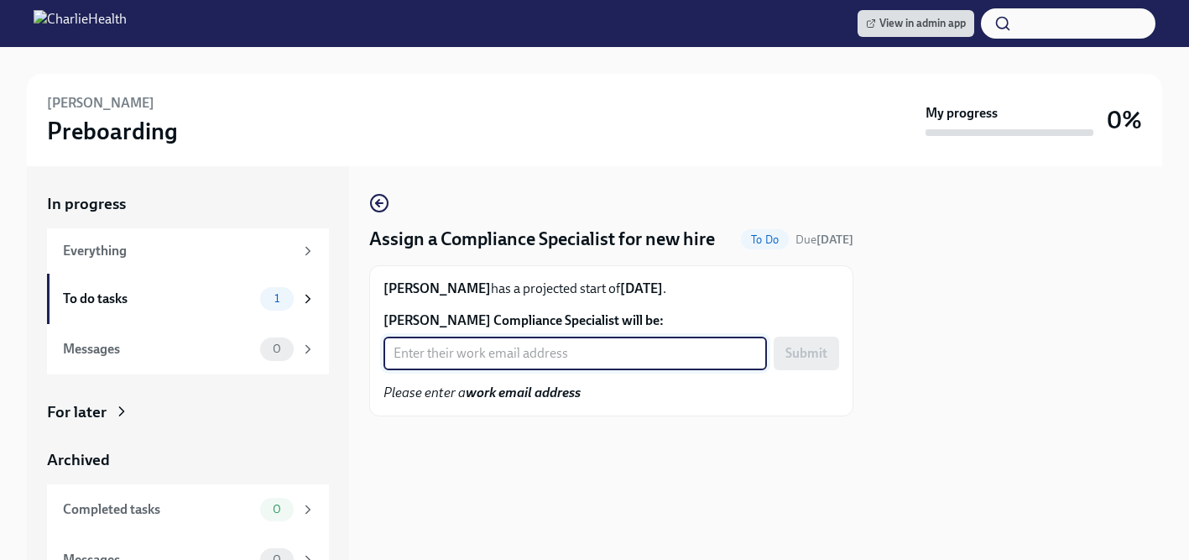
click at [493, 351] on input "[PERSON_NAME] Compliance Specialist will be:" at bounding box center [574, 353] width 383 height 34
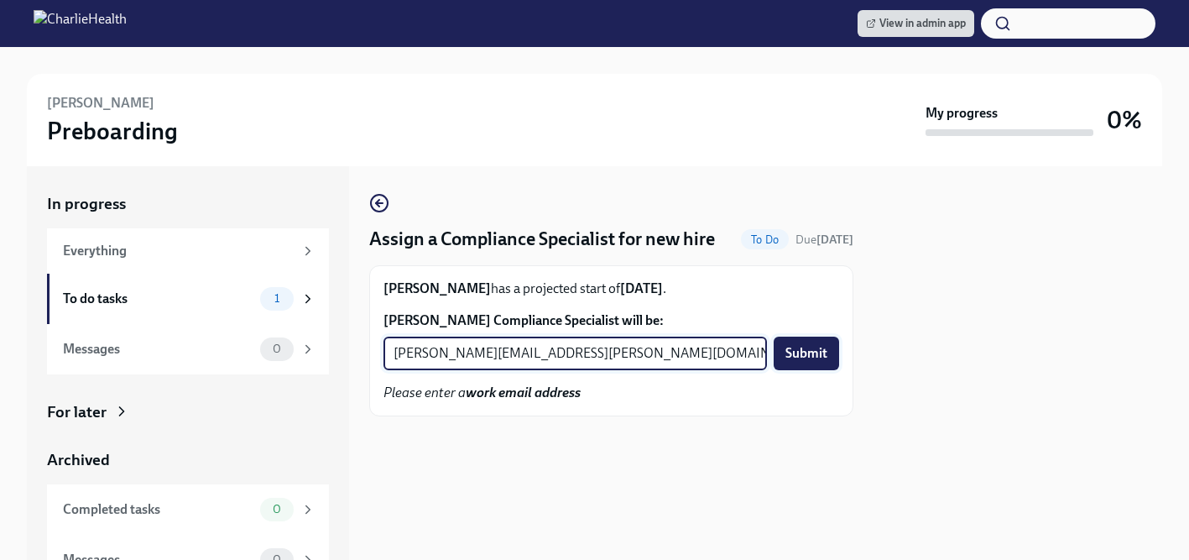
type input "[PERSON_NAME][EMAIL_ADDRESS][PERSON_NAME][DOMAIN_NAME]"
click at [794, 348] on span "Submit" at bounding box center [806, 353] width 42 height 17
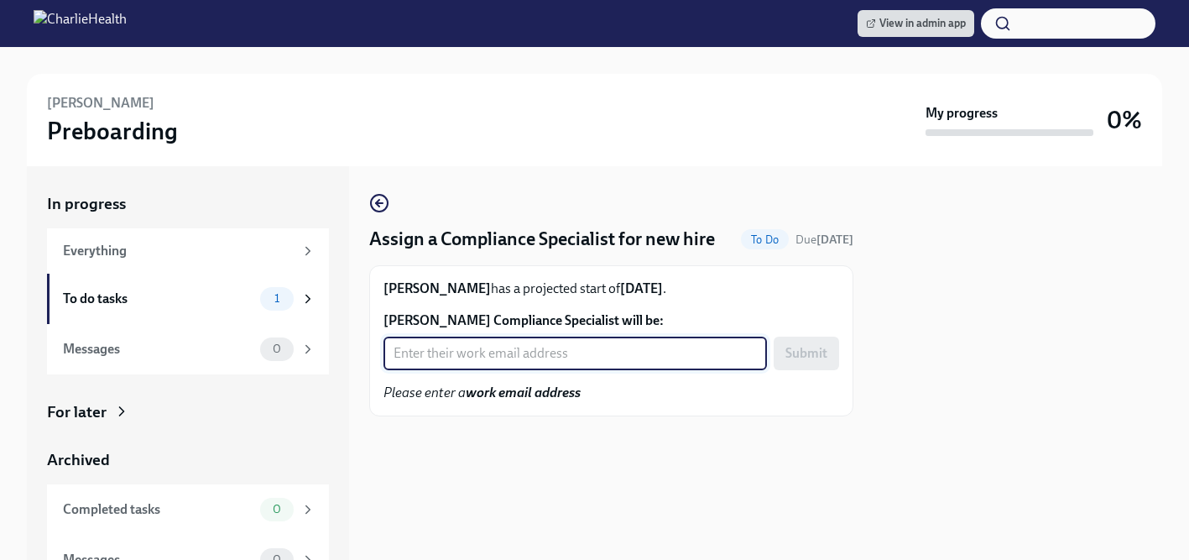
click at [540, 357] on input "LaTreshia Shepard's Compliance Specialist will be:" at bounding box center [574, 353] width 383 height 34
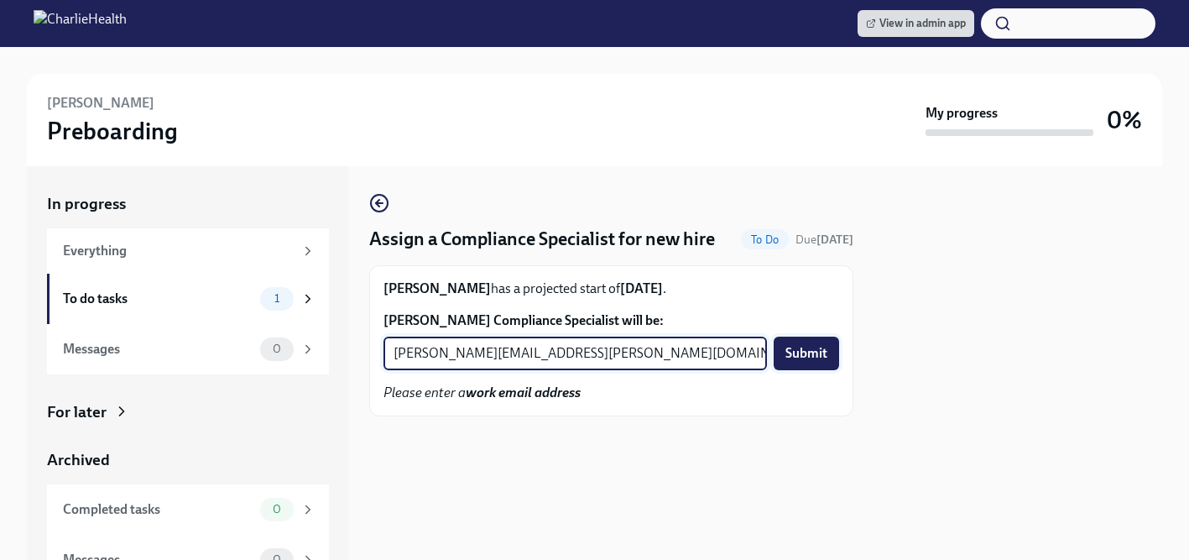
type input "tyler.pieper@charliehealth.com"
click at [806, 355] on span "Submit" at bounding box center [806, 353] width 42 height 17
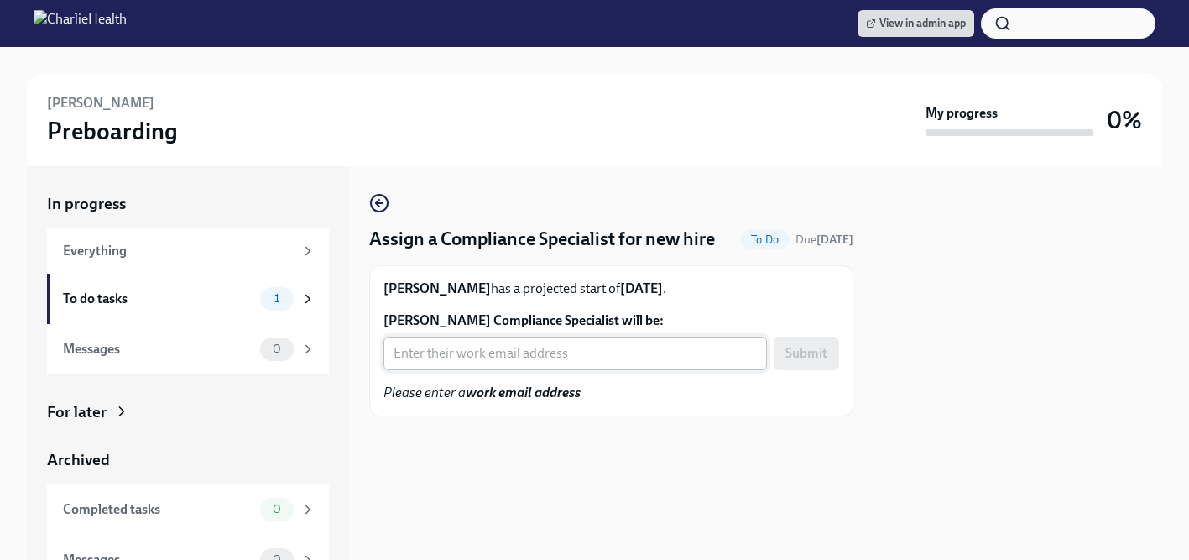
click at [457, 352] on input "Melissa Kelly's Compliance Specialist will be:" at bounding box center [574, 353] width 383 height 34
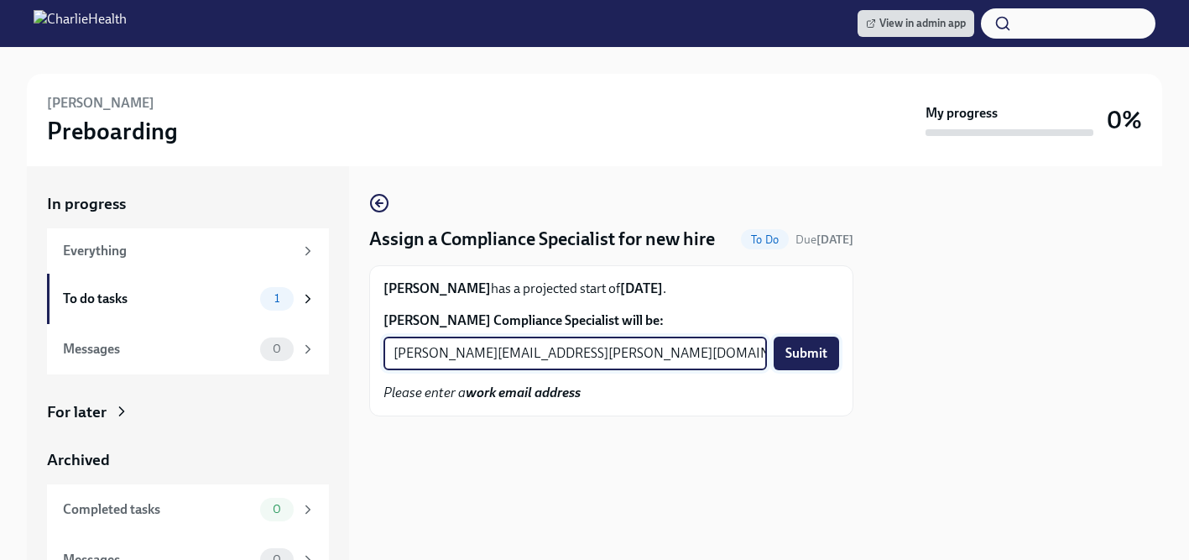
type input "[PERSON_NAME][EMAIL_ADDRESS][PERSON_NAME][DOMAIN_NAME]"
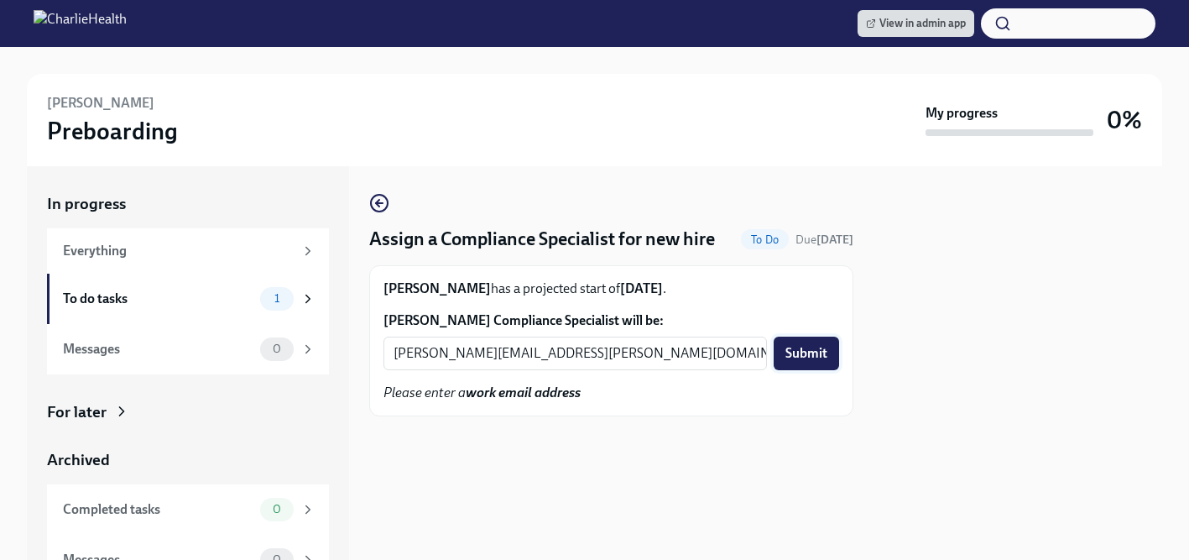
click at [813, 351] on span "Submit" at bounding box center [806, 353] width 42 height 17
click at [415, 356] on input "Aydee Bailey's Compliance Specialist will be:" at bounding box center [574, 353] width 383 height 34
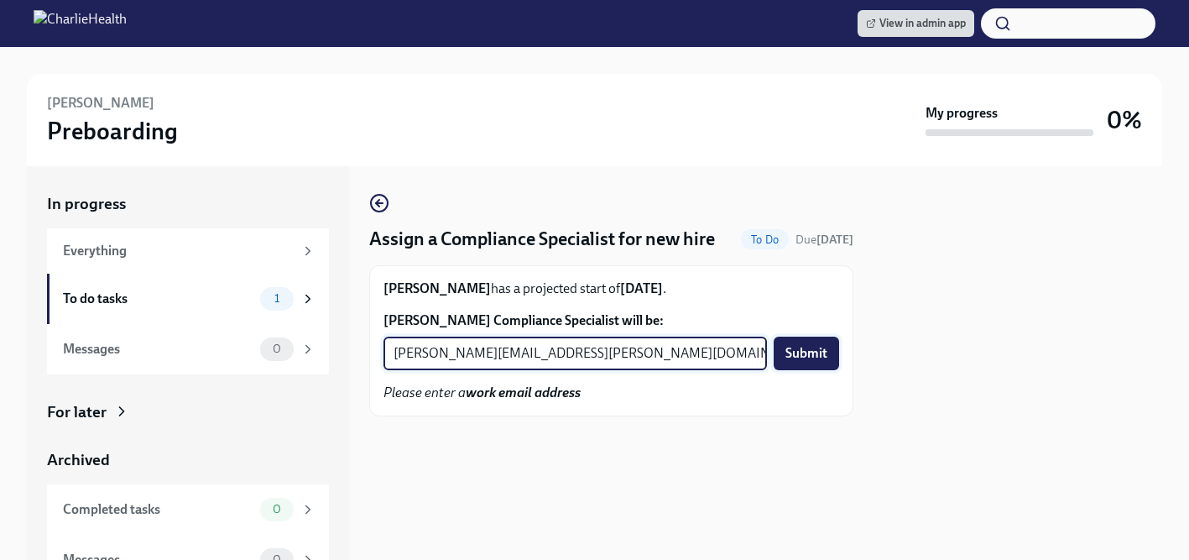
type input "kristy.johnson@charliehealth.com"
click at [809, 354] on span "Submit" at bounding box center [806, 353] width 42 height 17
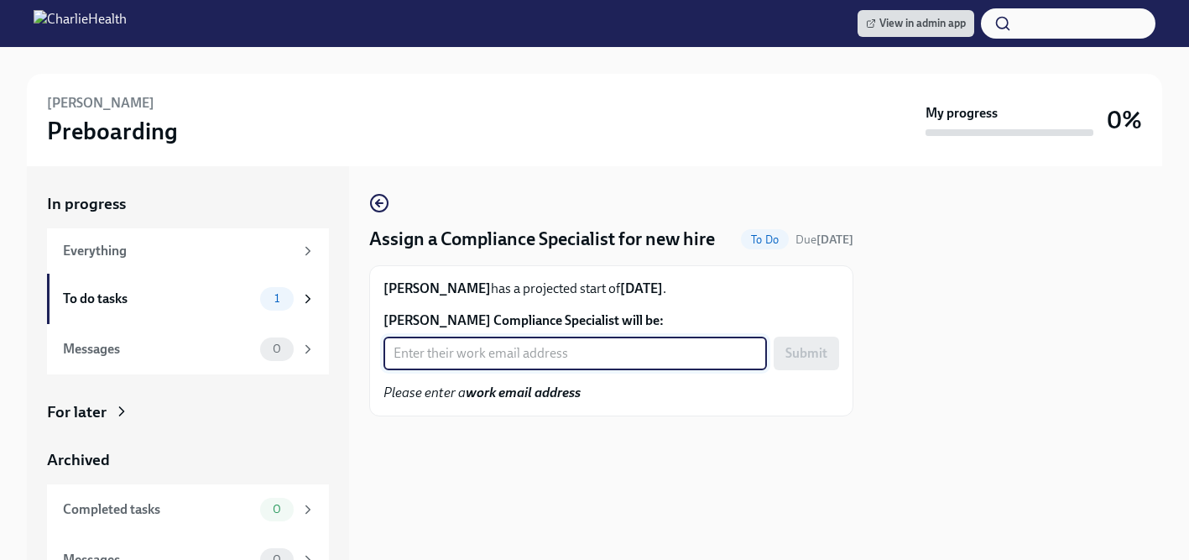
click at [421, 348] on input "Jocelyn MacDaniel's Compliance Specialist will be:" at bounding box center [574, 353] width 383 height 34
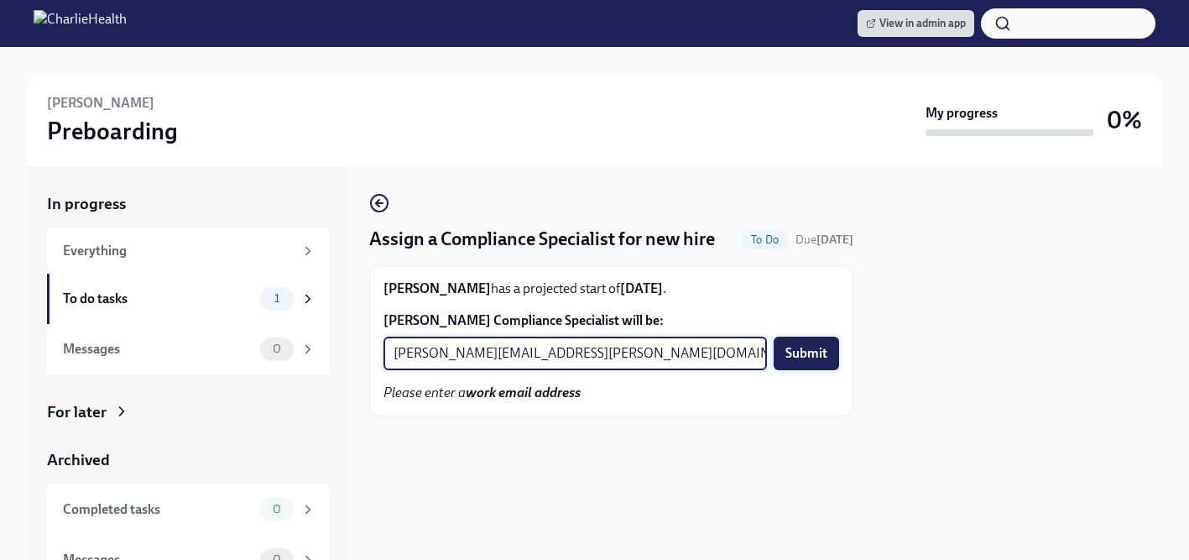
type input "tyler.pieper@charliehealth.com"
click at [808, 357] on span "Submit" at bounding box center [806, 353] width 42 height 17
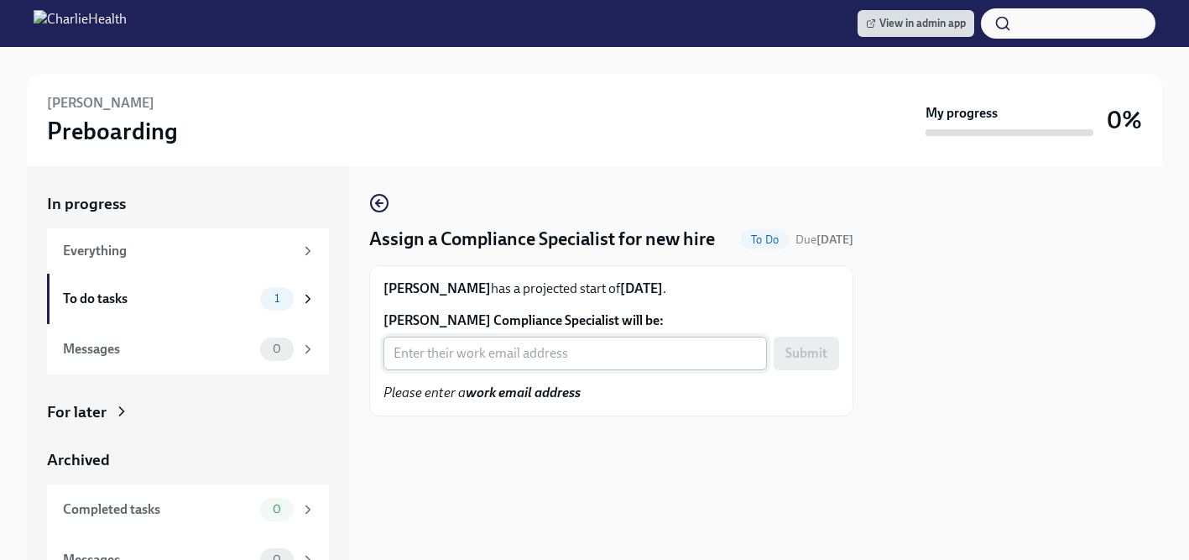
click at [462, 356] on input "[PERSON_NAME] Compliance Specialist will be:" at bounding box center [574, 353] width 383 height 34
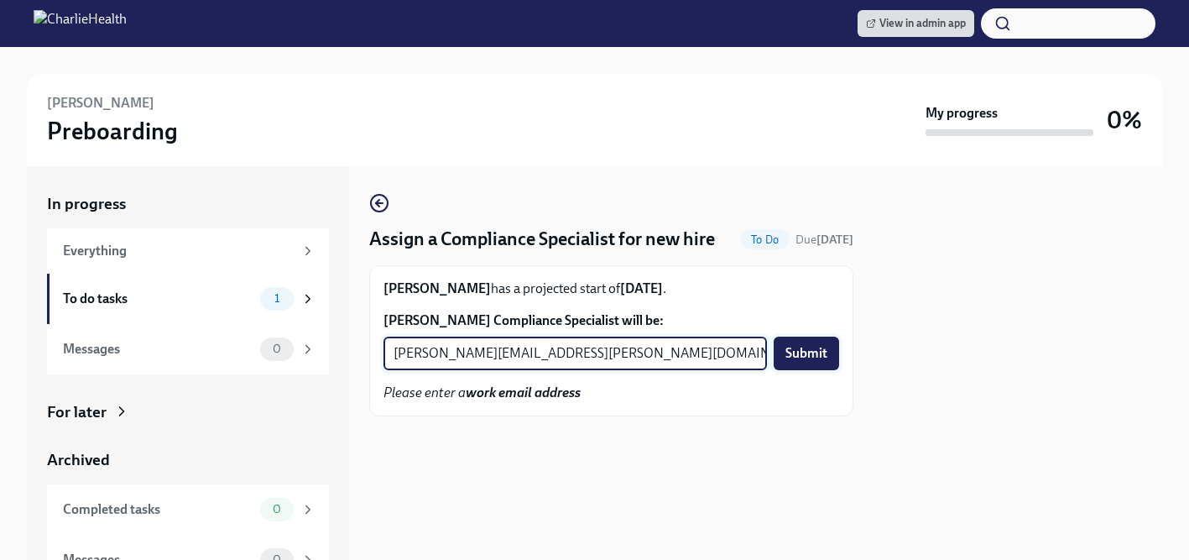
type input "[PERSON_NAME][EMAIL_ADDRESS][PERSON_NAME][DOMAIN_NAME]"
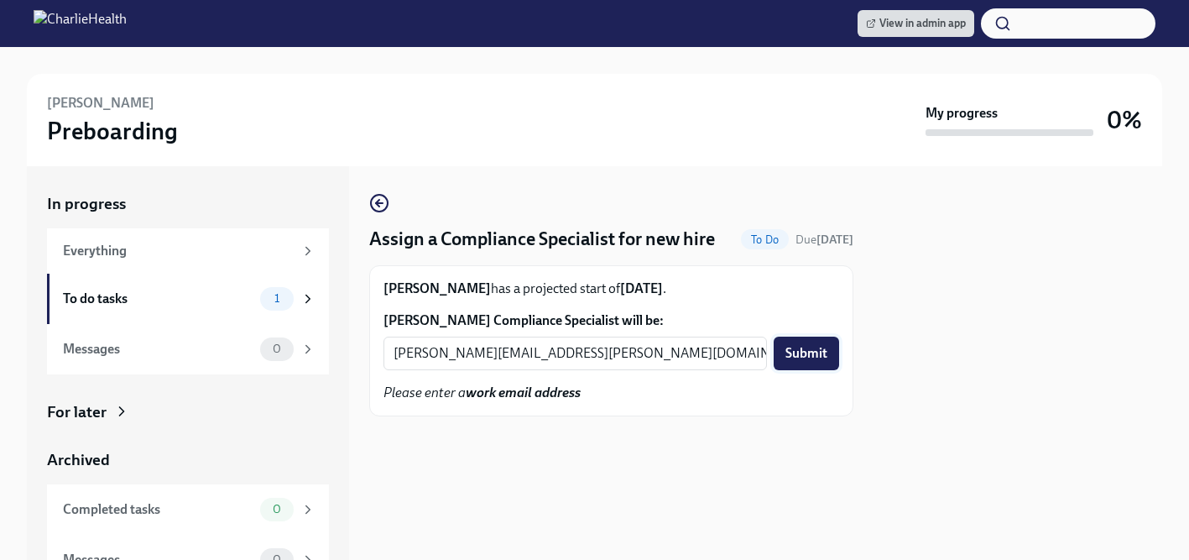
click at [815, 359] on span "Submit" at bounding box center [806, 353] width 42 height 17
click at [512, 353] on input "[PERSON_NAME] Compliance Specialist will be:" at bounding box center [574, 353] width 383 height 34
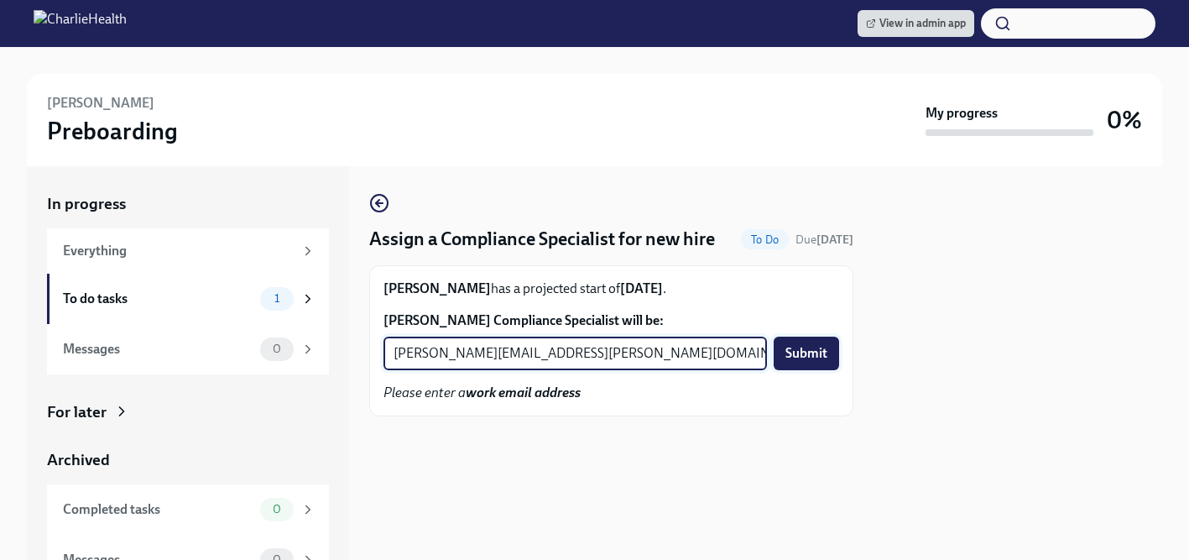
type input "tyler.pieper@charliehealth.com"
click at [825, 352] on span "Submit" at bounding box center [806, 353] width 42 height 17
